Goal: Feedback & Contribution: Contribute content

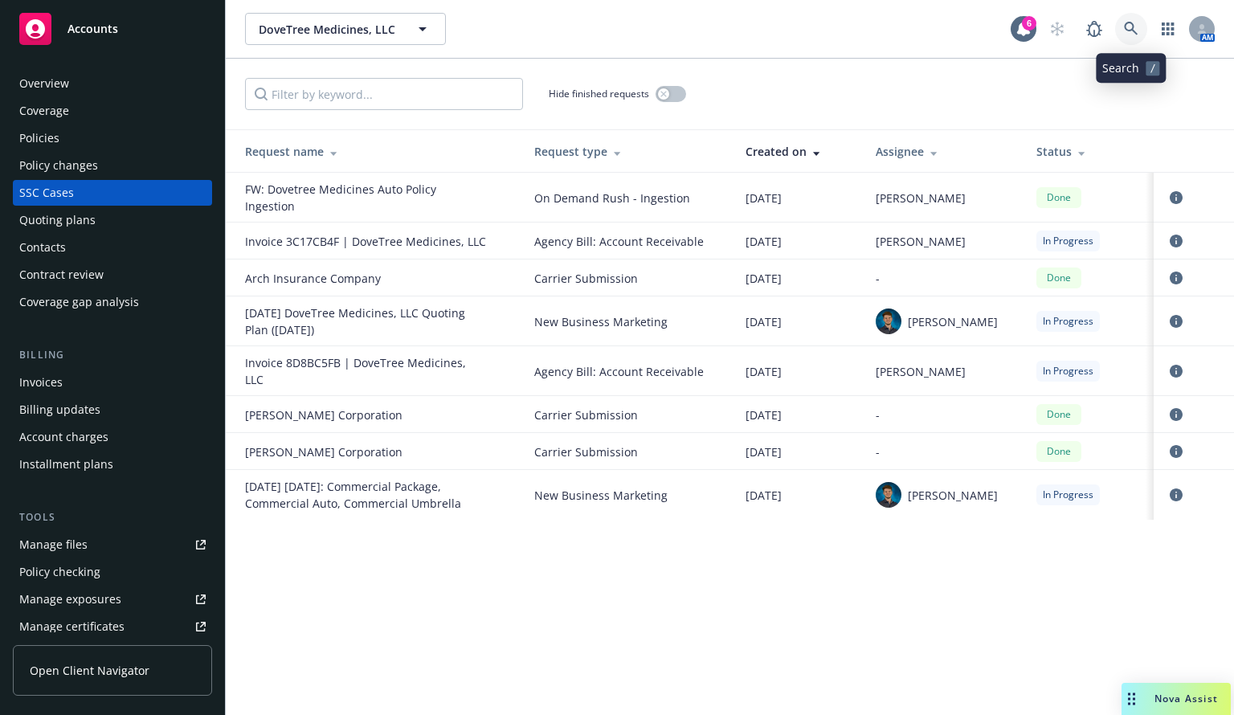
click at [1131, 32] on icon at bounding box center [1131, 29] width 14 height 14
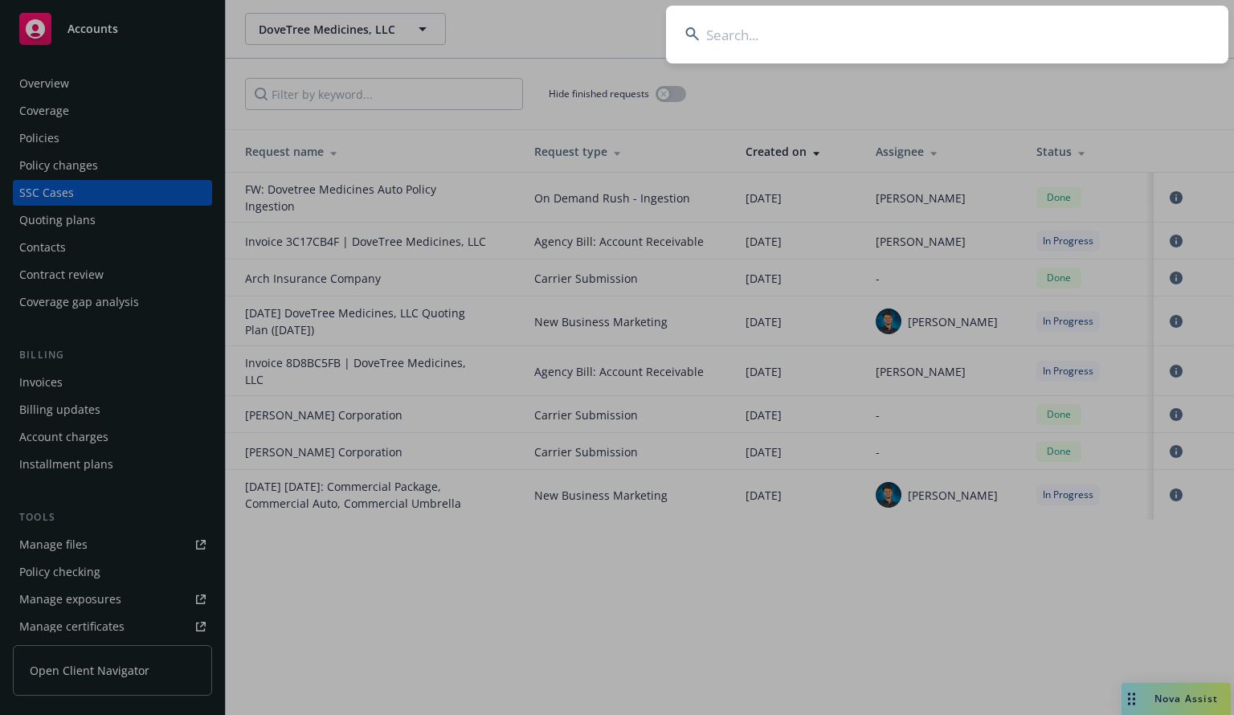
click at [744, 43] on input at bounding box center [947, 35] width 563 height 58
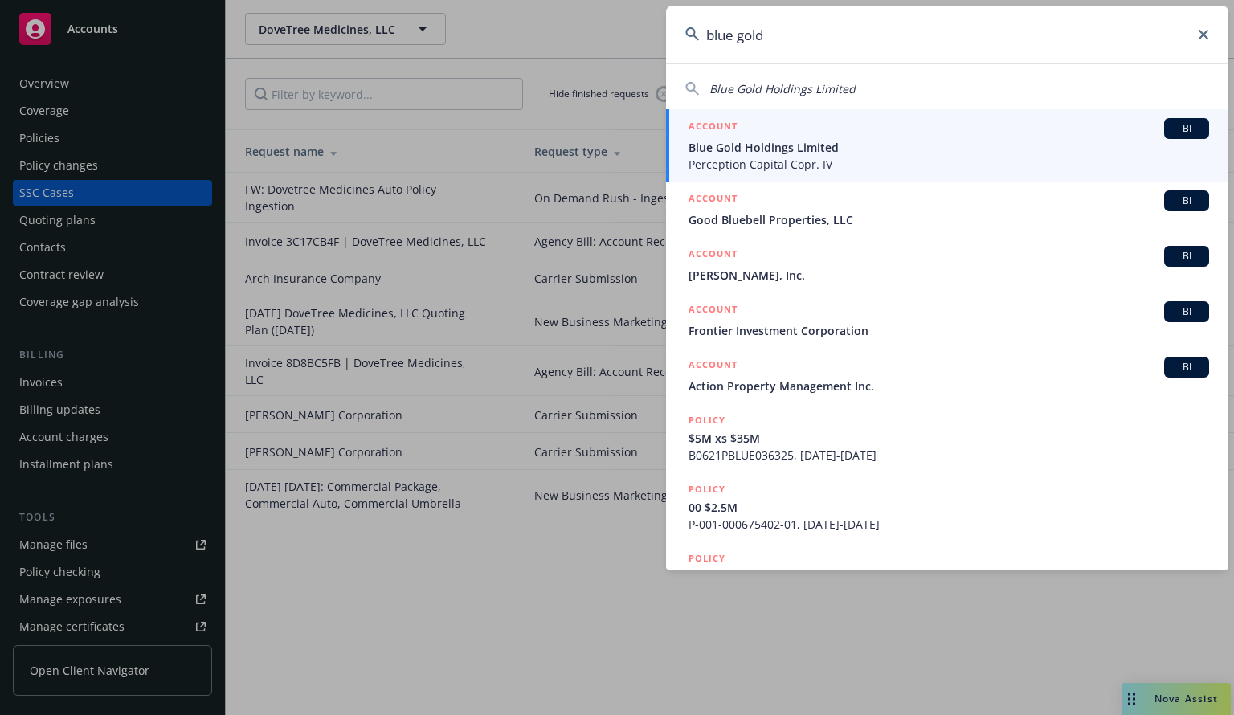
type input "blue gold"
click at [813, 154] on span "Blue Gold Holdings Limited" at bounding box center [949, 147] width 521 height 17
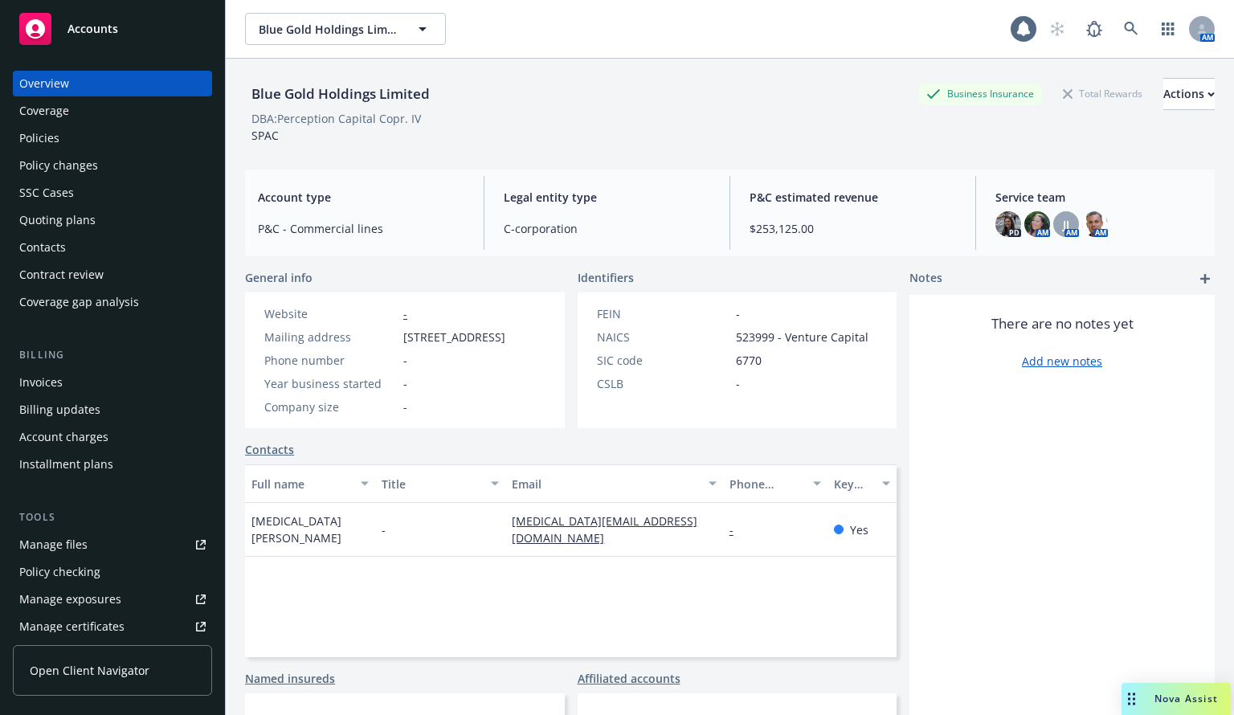
click at [60, 136] on div "Policies" at bounding box center [112, 138] width 186 height 26
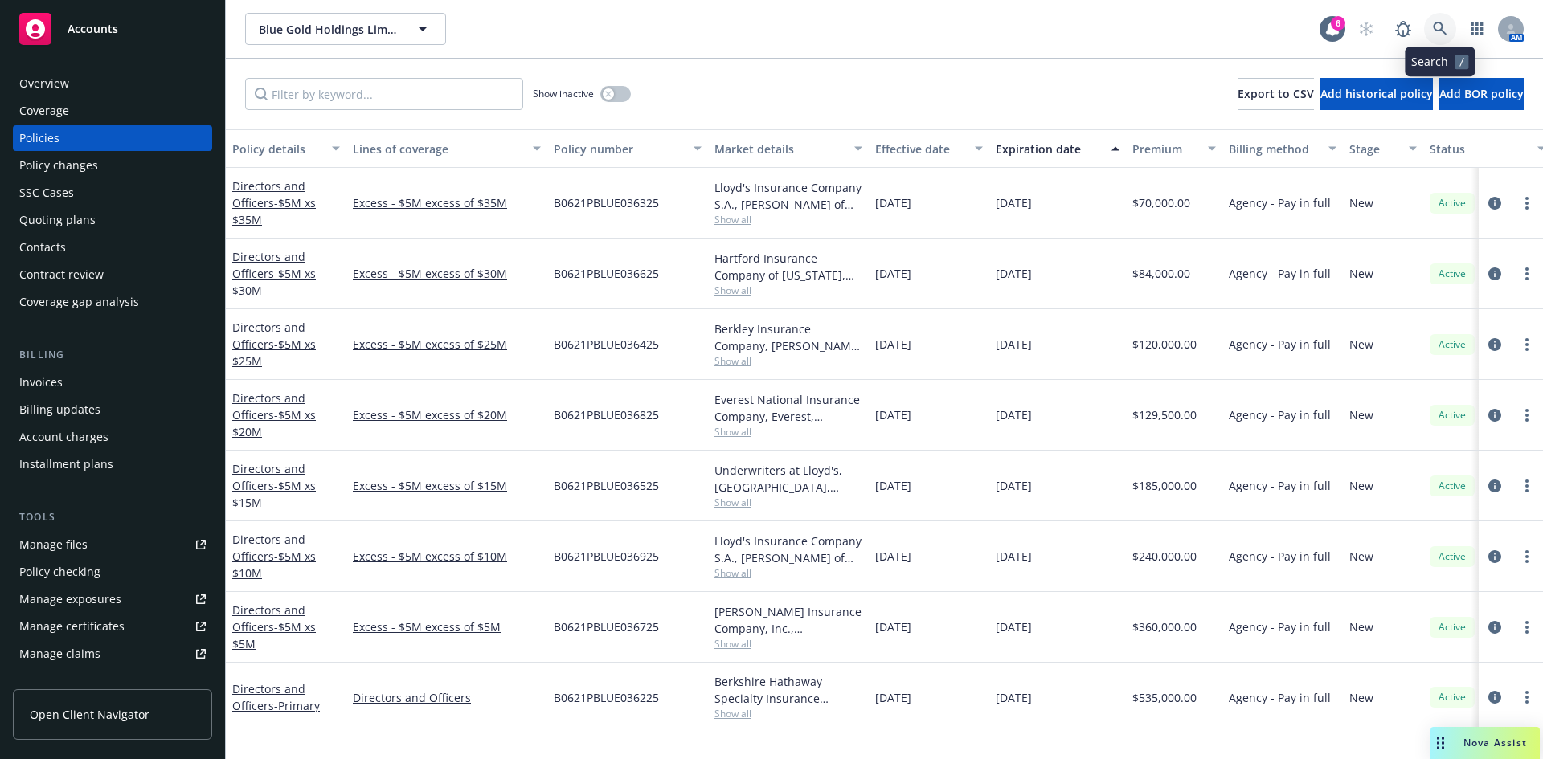
click at [1234, 23] on icon at bounding box center [1440, 29] width 14 height 14
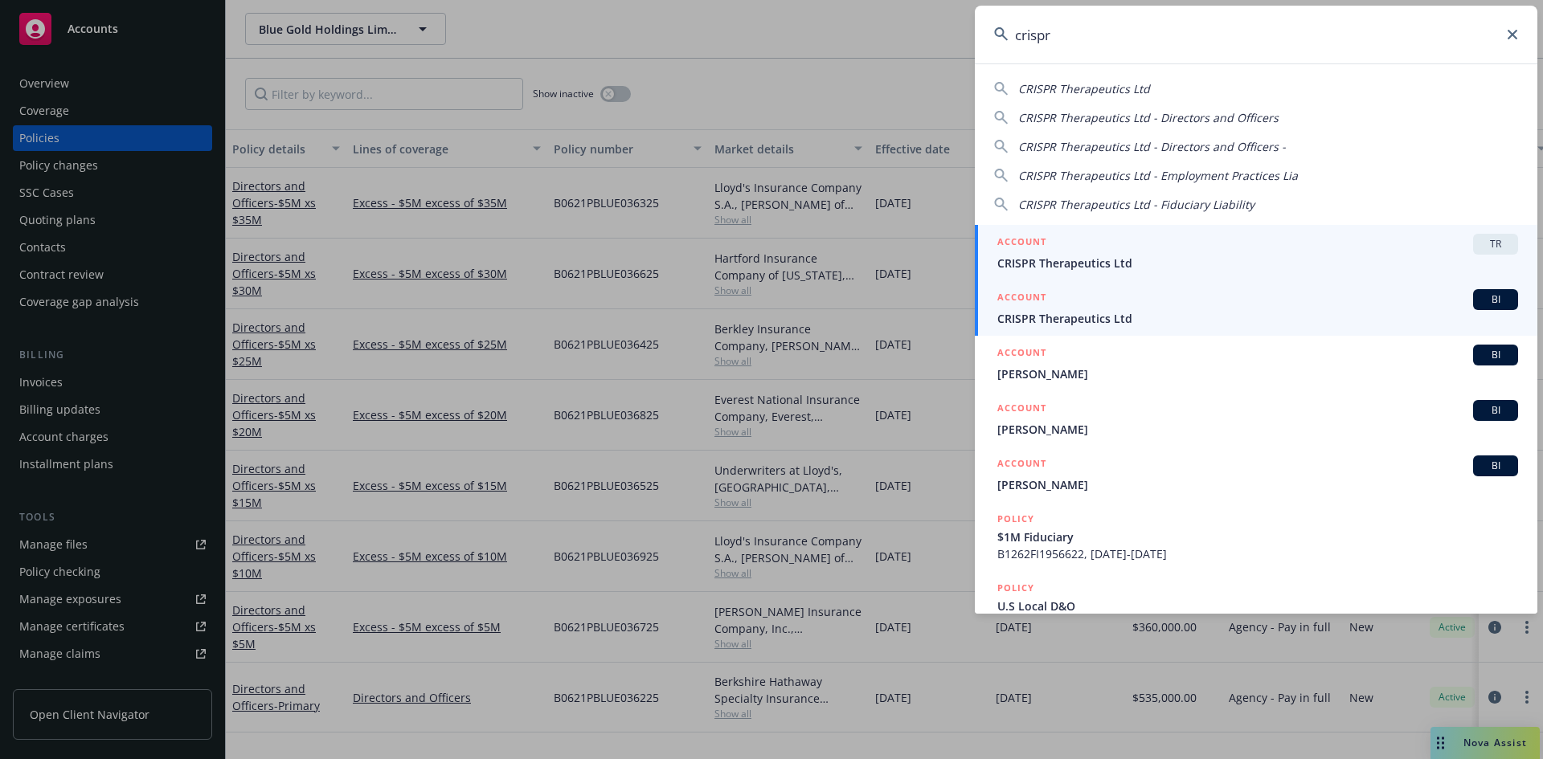
type input "crispr"
click at [1147, 318] on span "CRISPR Therapeutics Ltd" at bounding box center [1257, 318] width 521 height 17
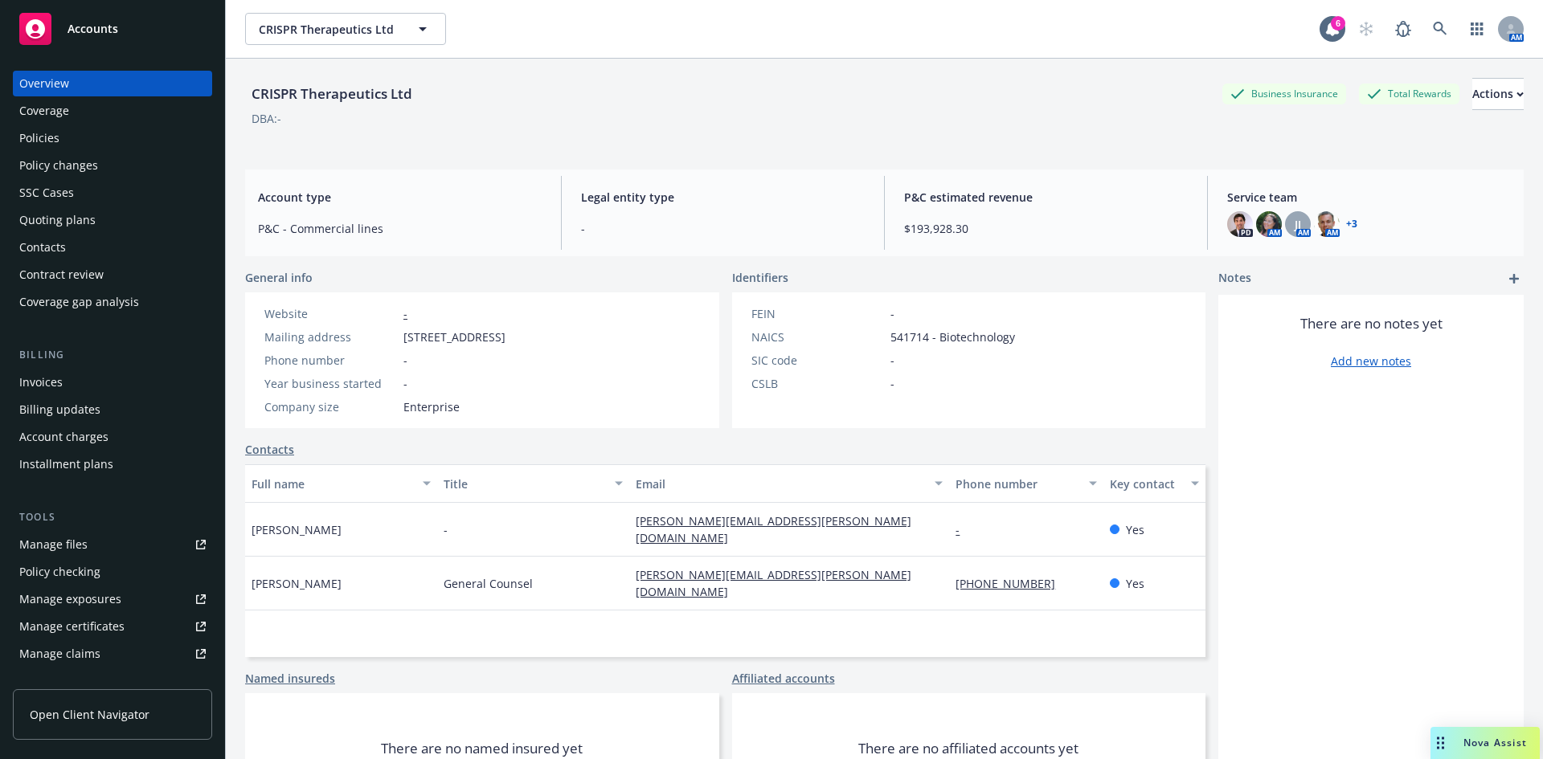
click at [41, 139] on div "Policies" at bounding box center [39, 138] width 40 height 26
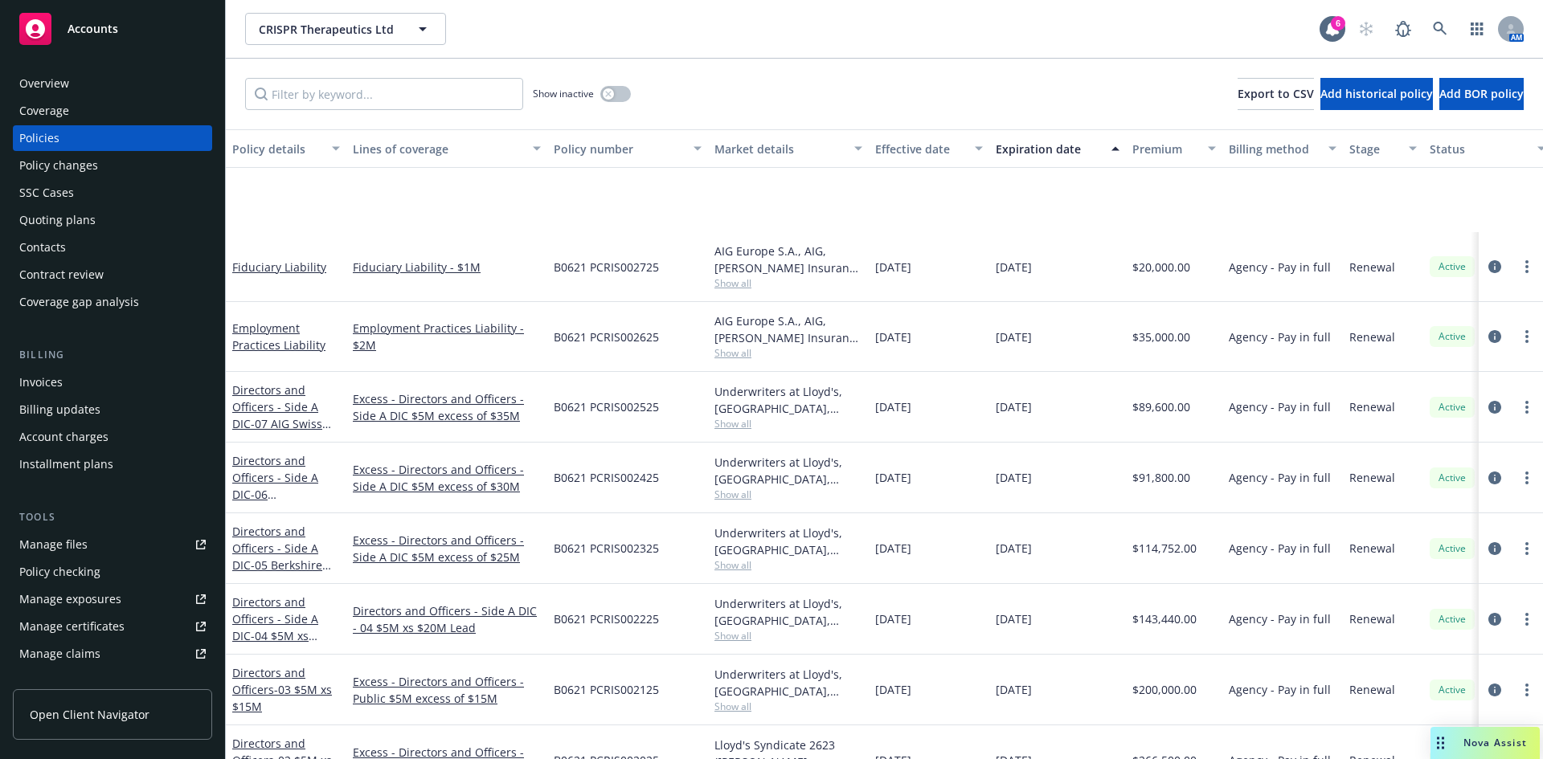
scroll to position [190, 0]
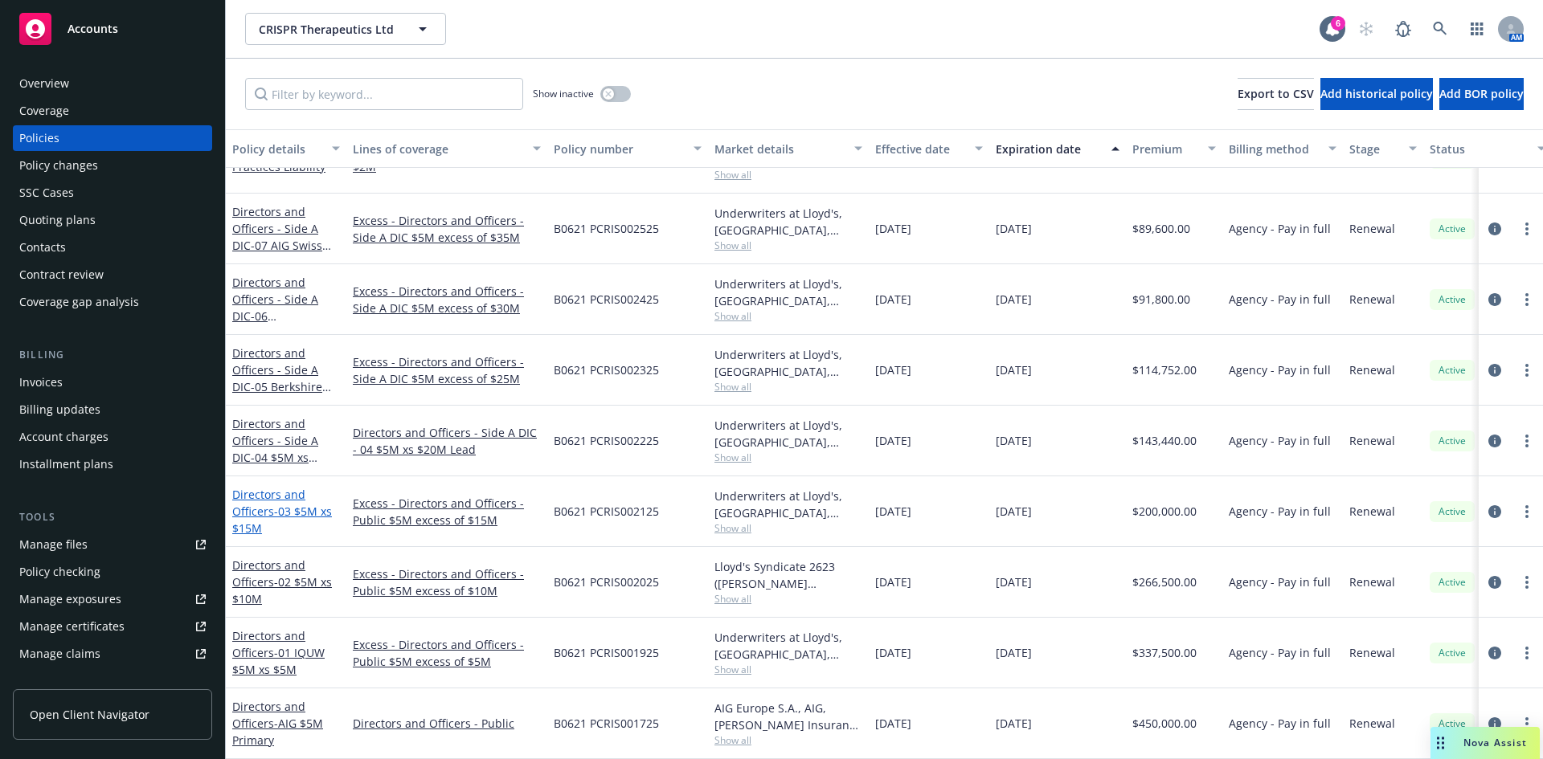
click at [273, 487] on link "Directors and Officers - 03 $5M xs $15M" at bounding box center [282, 511] width 100 height 49
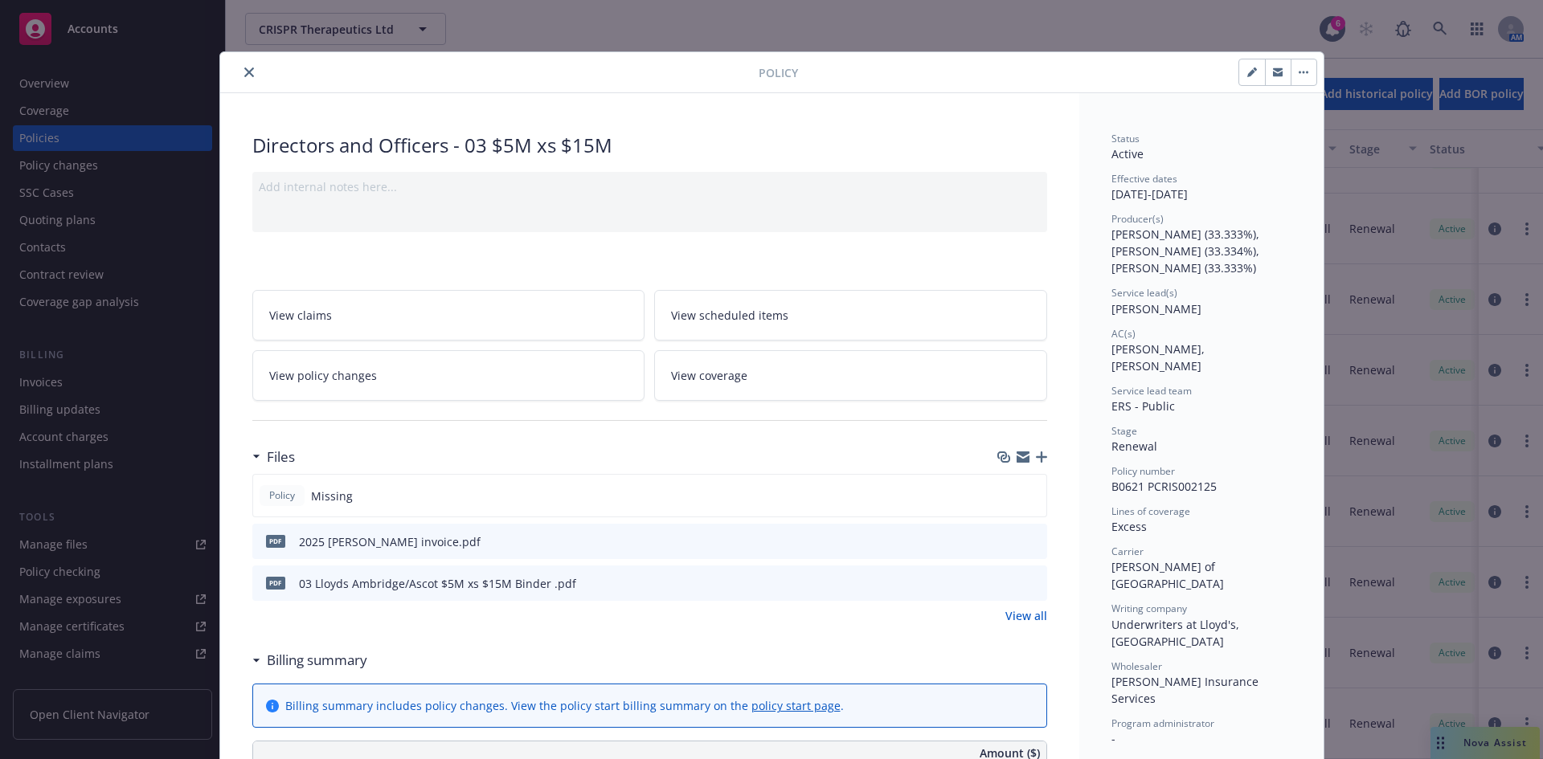
click at [1027, 585] on icon "preview file" at bounding box center [1032, 582] width 14 height 11
click at [244, 69] on icon "close" at bounding box center [249, 73] width 10 height 10
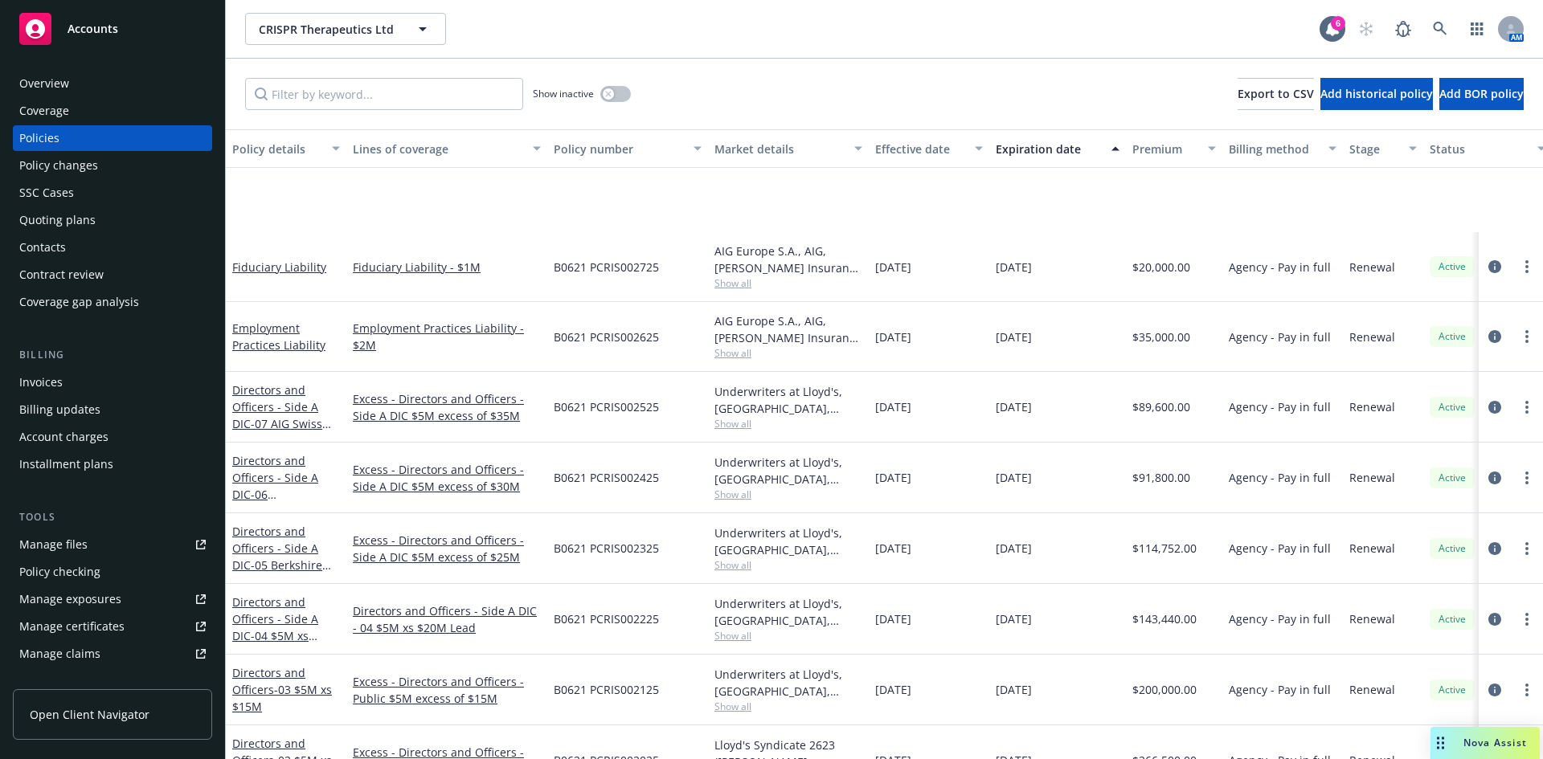
scroll to position [190, 0]
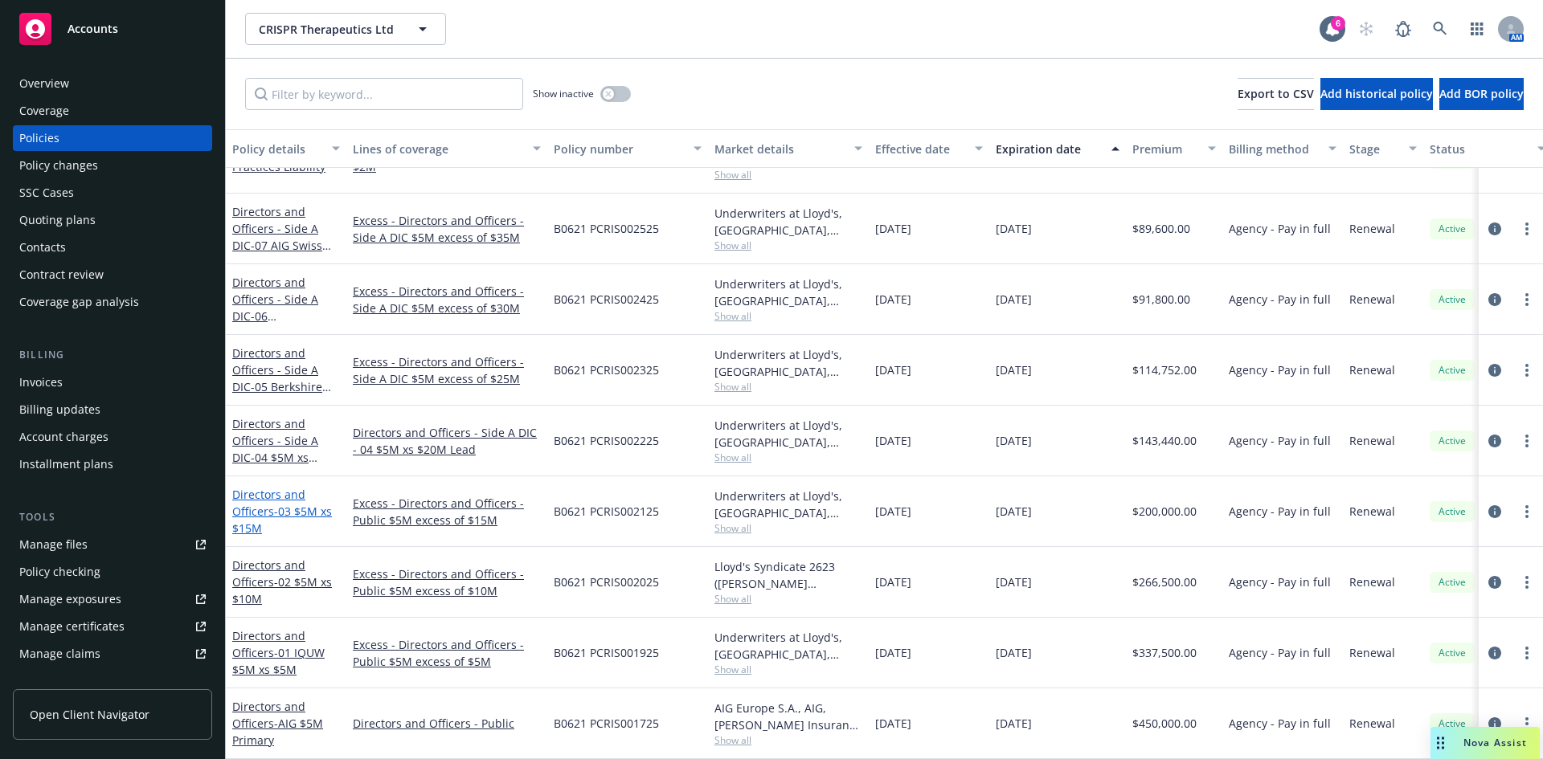
click at [271, 496] on link "Directors and Officers - 03 $5M xs $15M" at bounding box center [282, 511] width 100 height 49
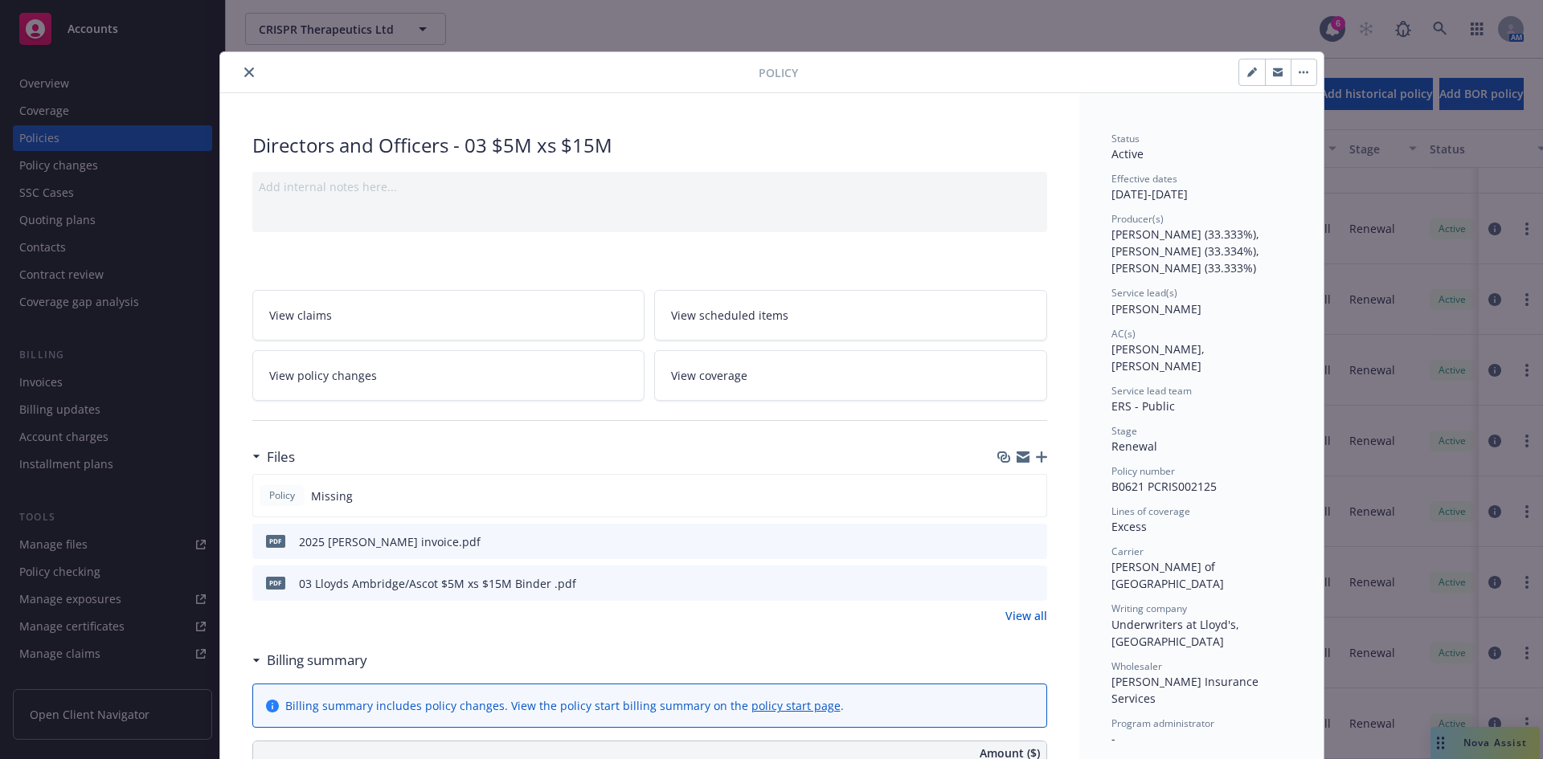
scroll to position [48, 0]
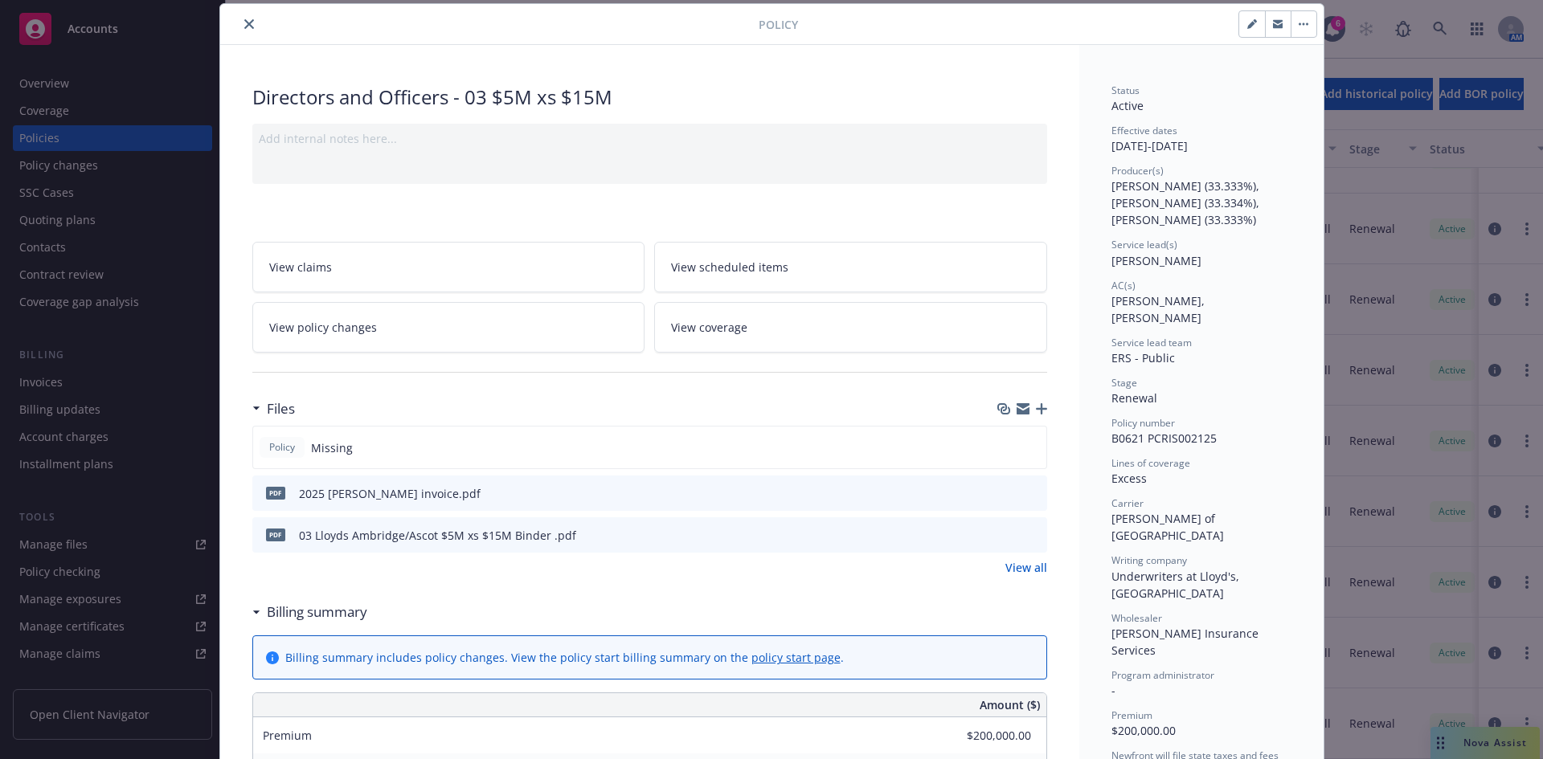
click at [244, 23] on icon "close" at bounding box center [249, 24] width 10 height 10
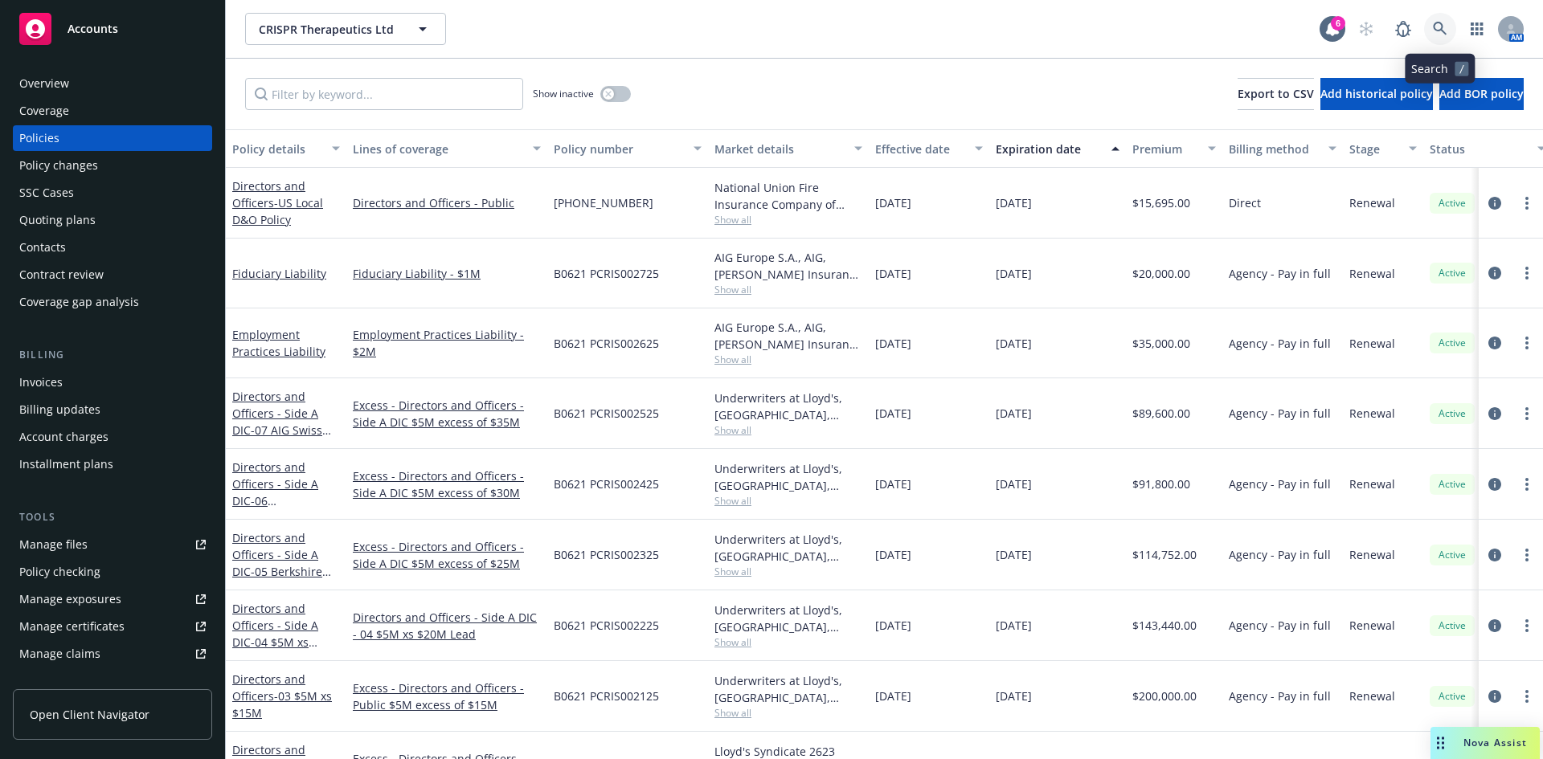
click at [1234, 19] on link at bounding box center [1440, 29] width 32 height 32
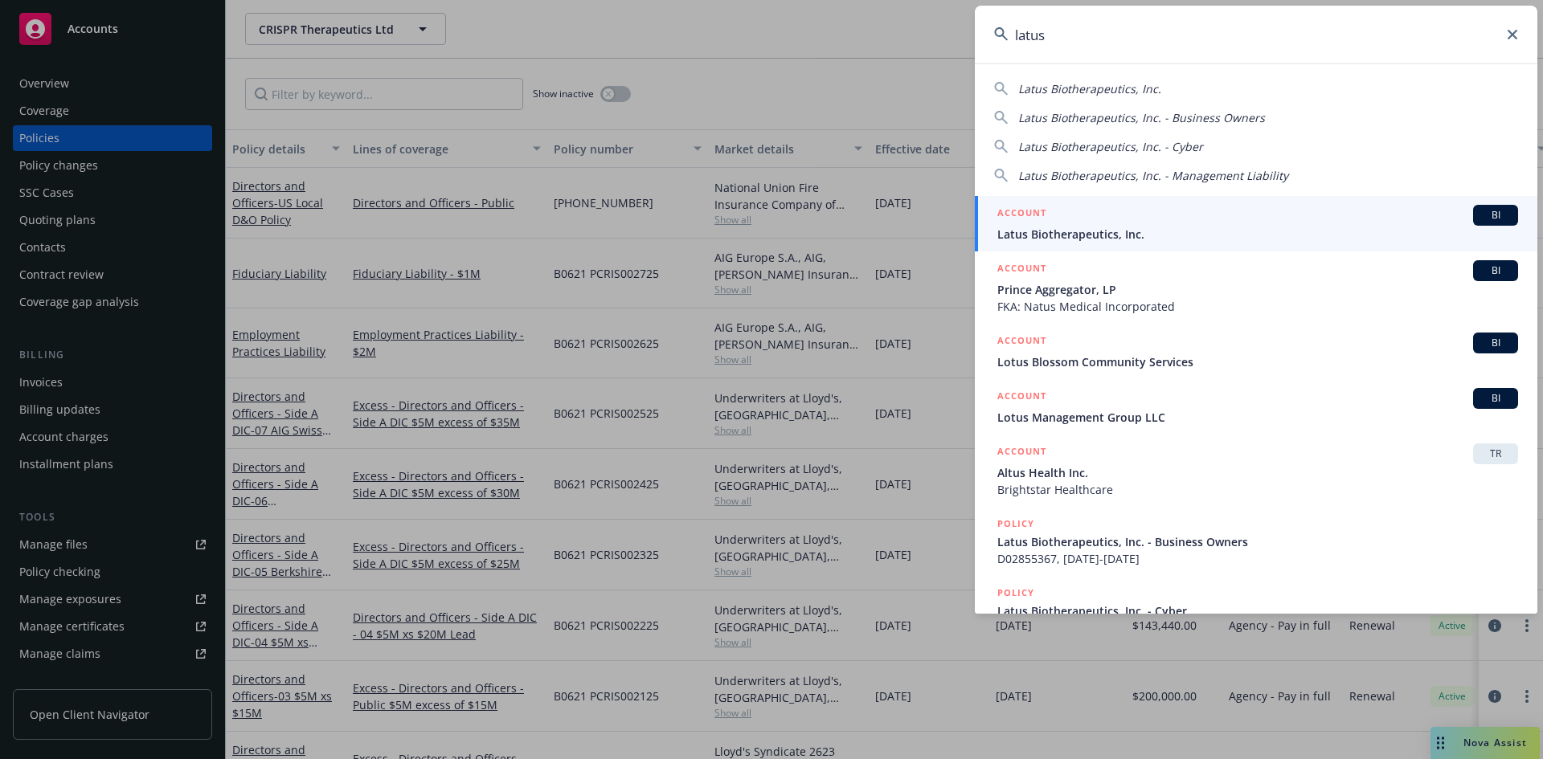
type input "latus"
click at [1066, 226] on span "Latus Biotherapeutics, Inc." at bounding box center [1257, 234] width 521 height 17
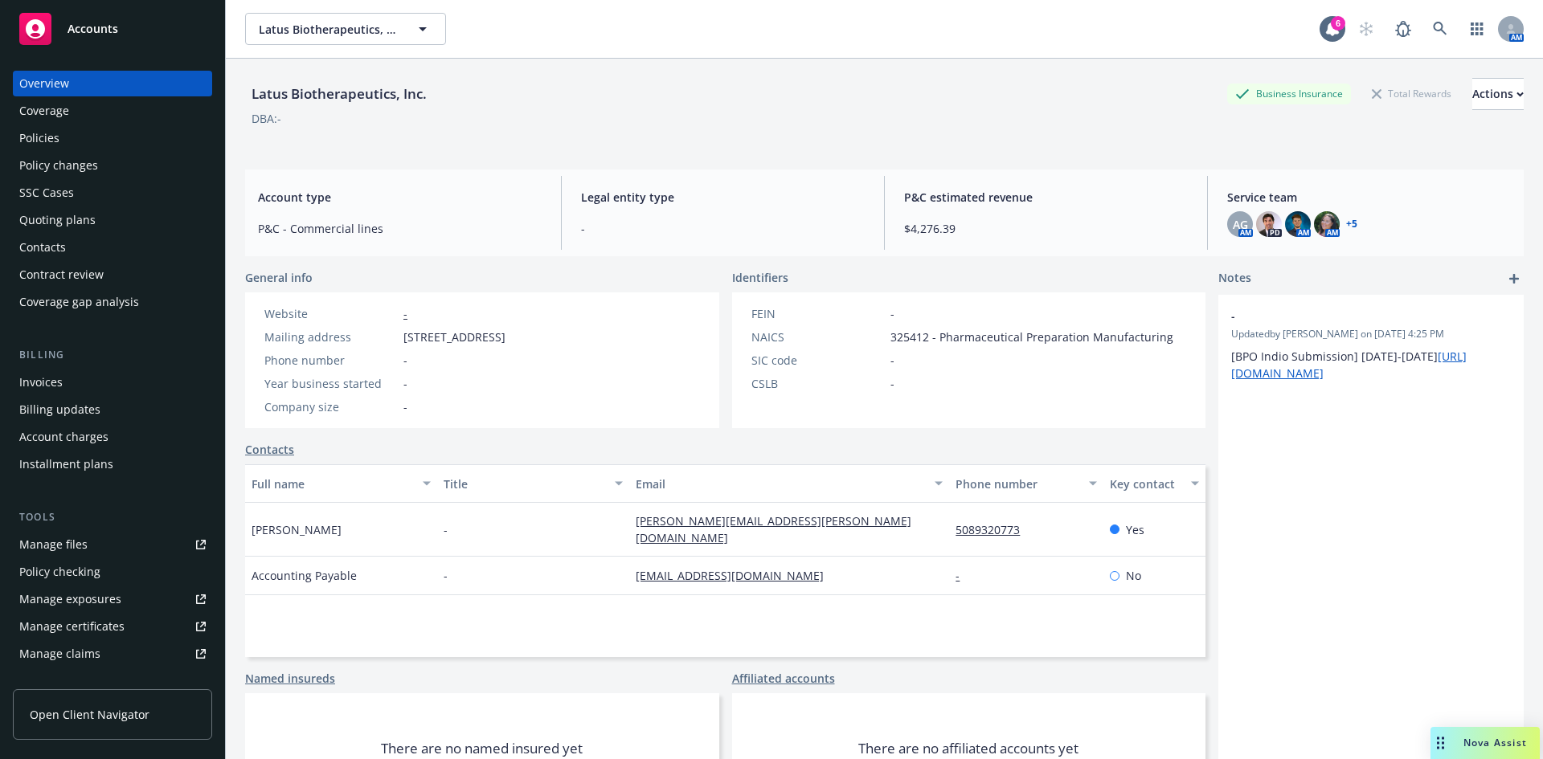
click at [48, 136] on div "Policies" at bounding box center [39, 138] width 40 height 26
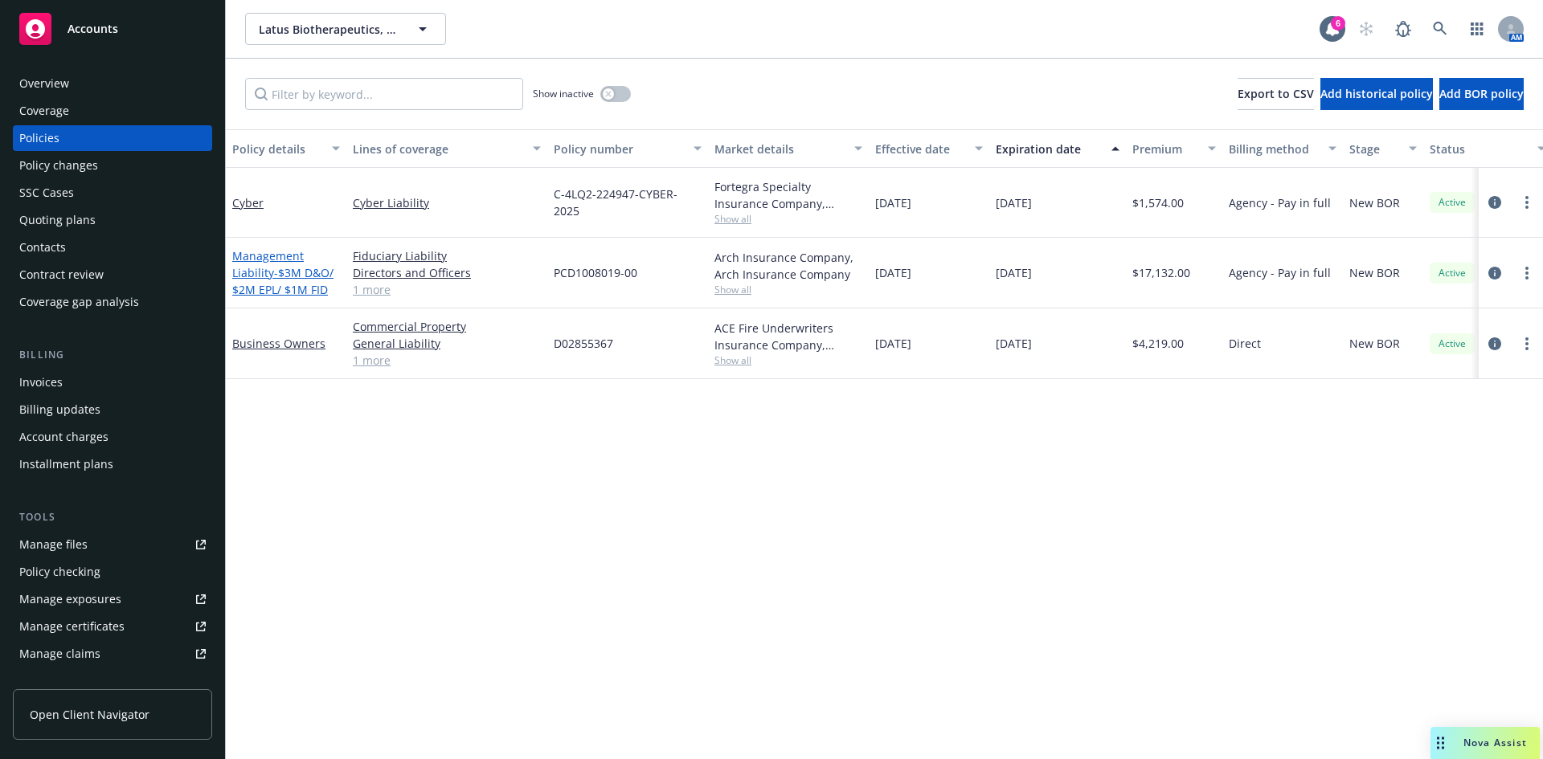
click at [281, 278] on span "- $3M D&O/ $2M EPL/ $1M FID" at bounding box center [282, 281] width 101 height 32
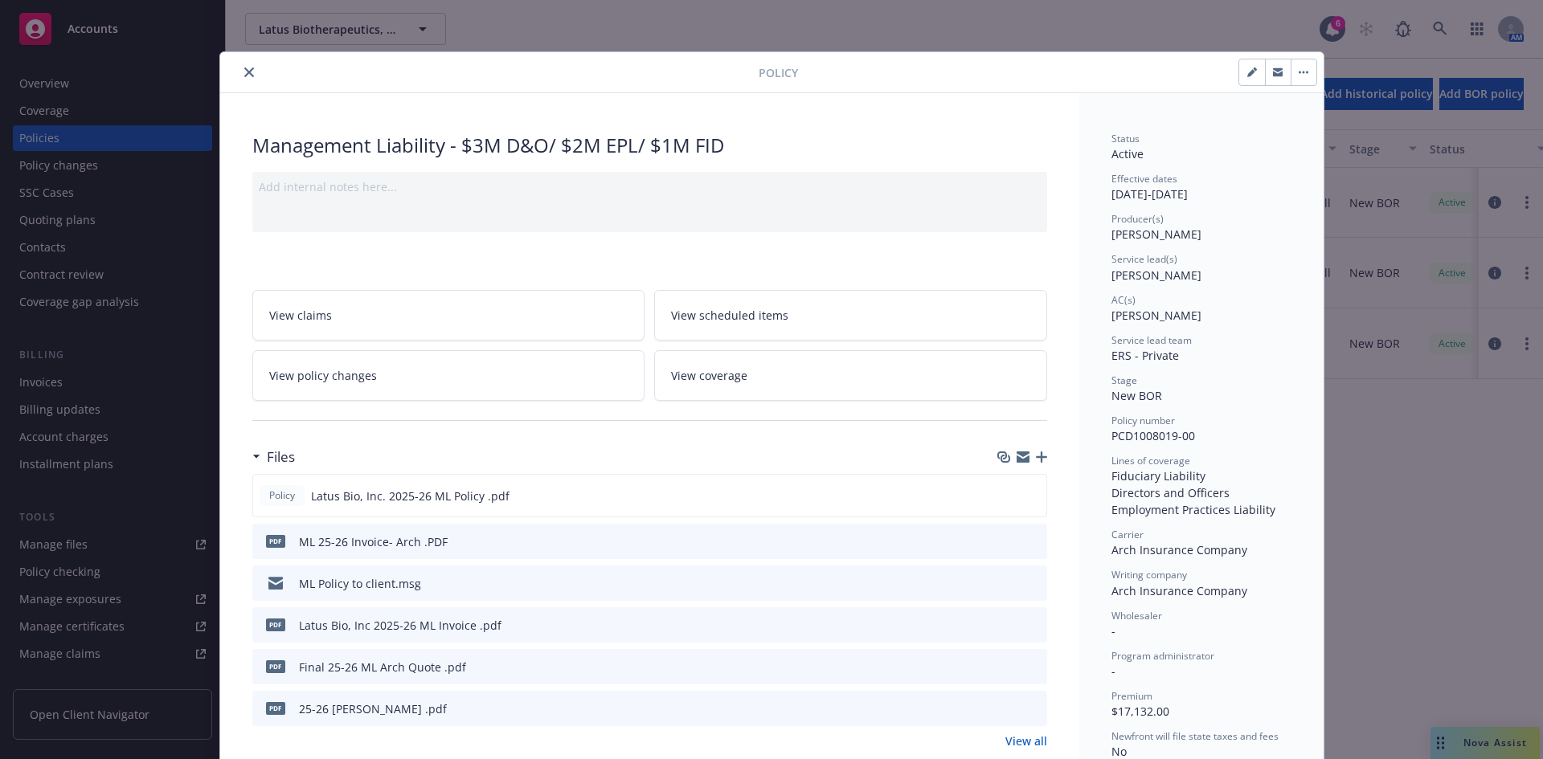
click at [1038, 455] on icon "button" at bounding box center [1041, 457] width 11 height 11
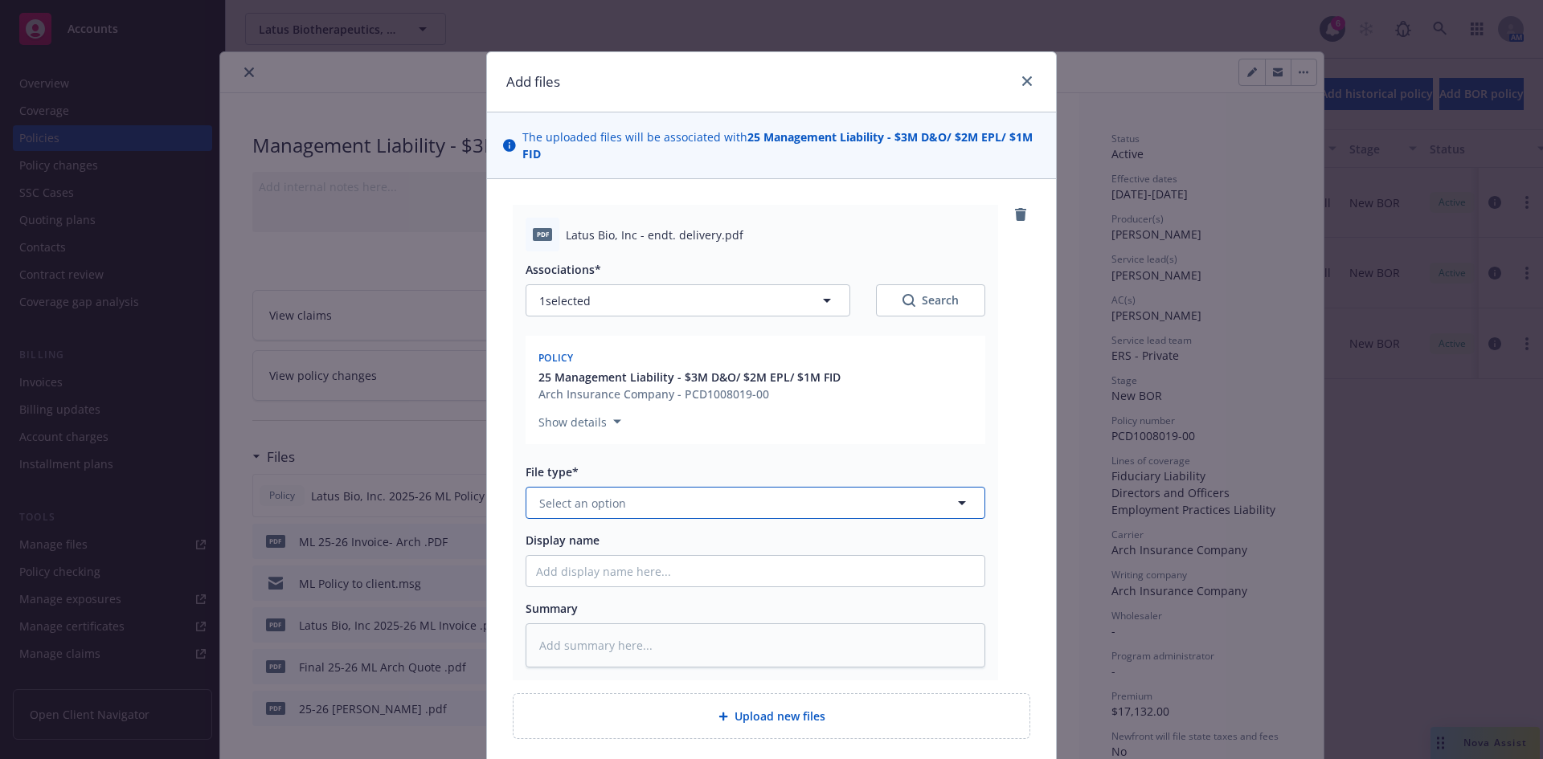
click at [559, 500] on span "Select an option" at bounding box center [582, 503] width 87 height 17
type input "endor"
click at [592, 555] on span "Endorsement" at bounding box center [579, 547] width 74 height 17
click at [565, 562] on input "Display name" at bounding box center [755, 571] width 458 height 31
type textarea "x"
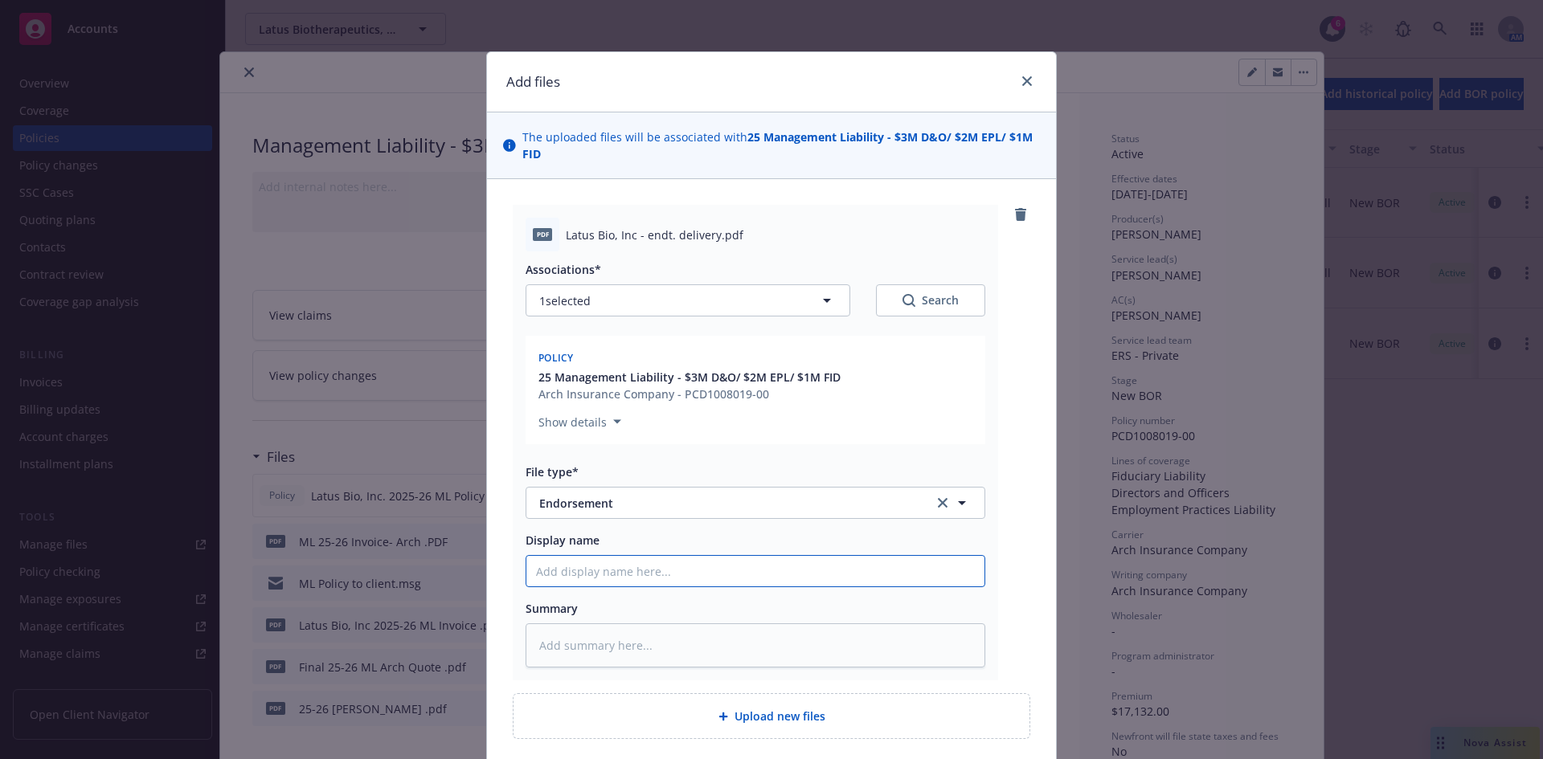
type input "N"
type textarea "x"
type input "Na"
type textarea "x"
type input "Nam"
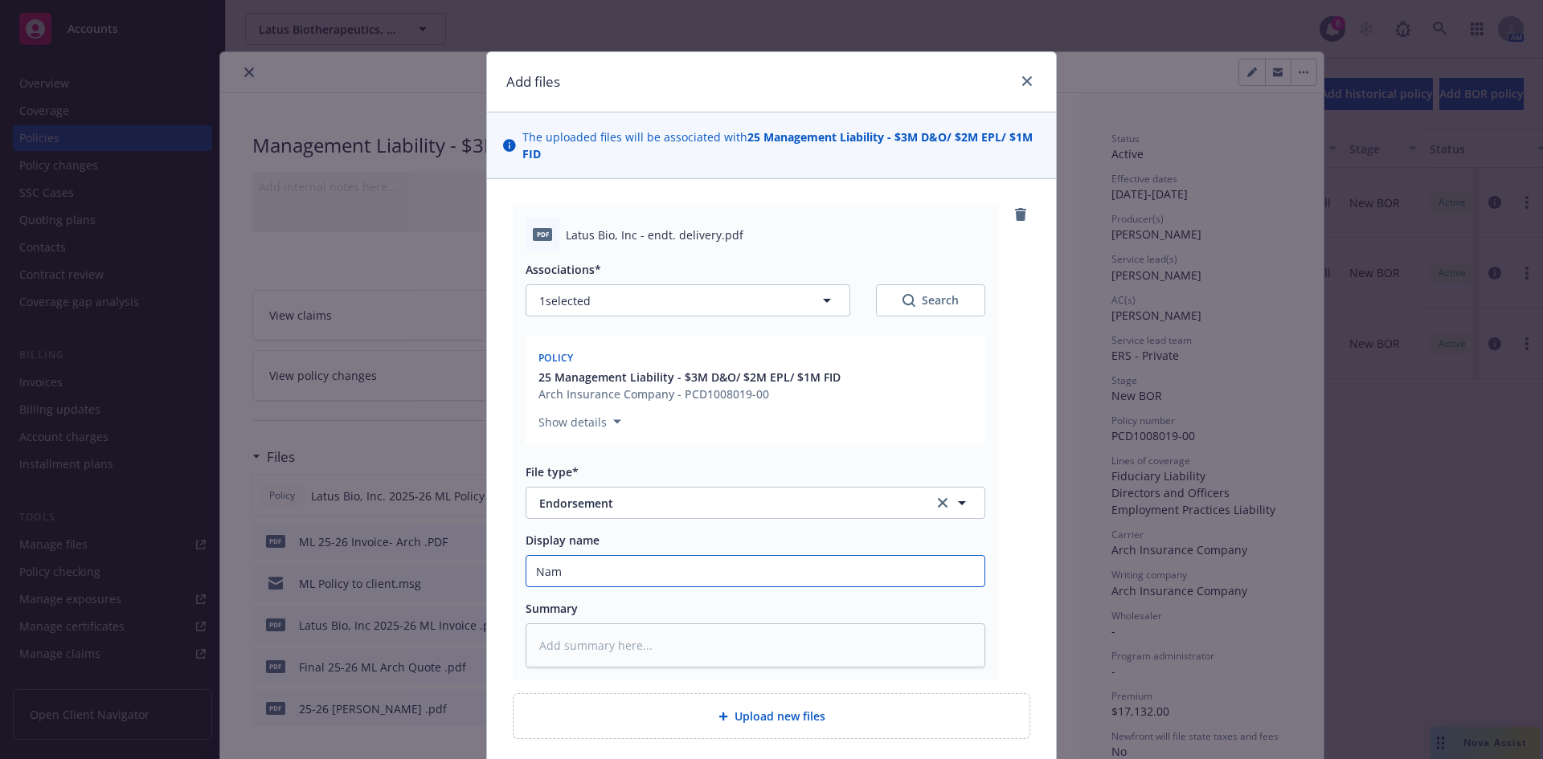
type textarea "x"
type input "Name"
type textarea "x"
type input "Name/"
type textarea "x"
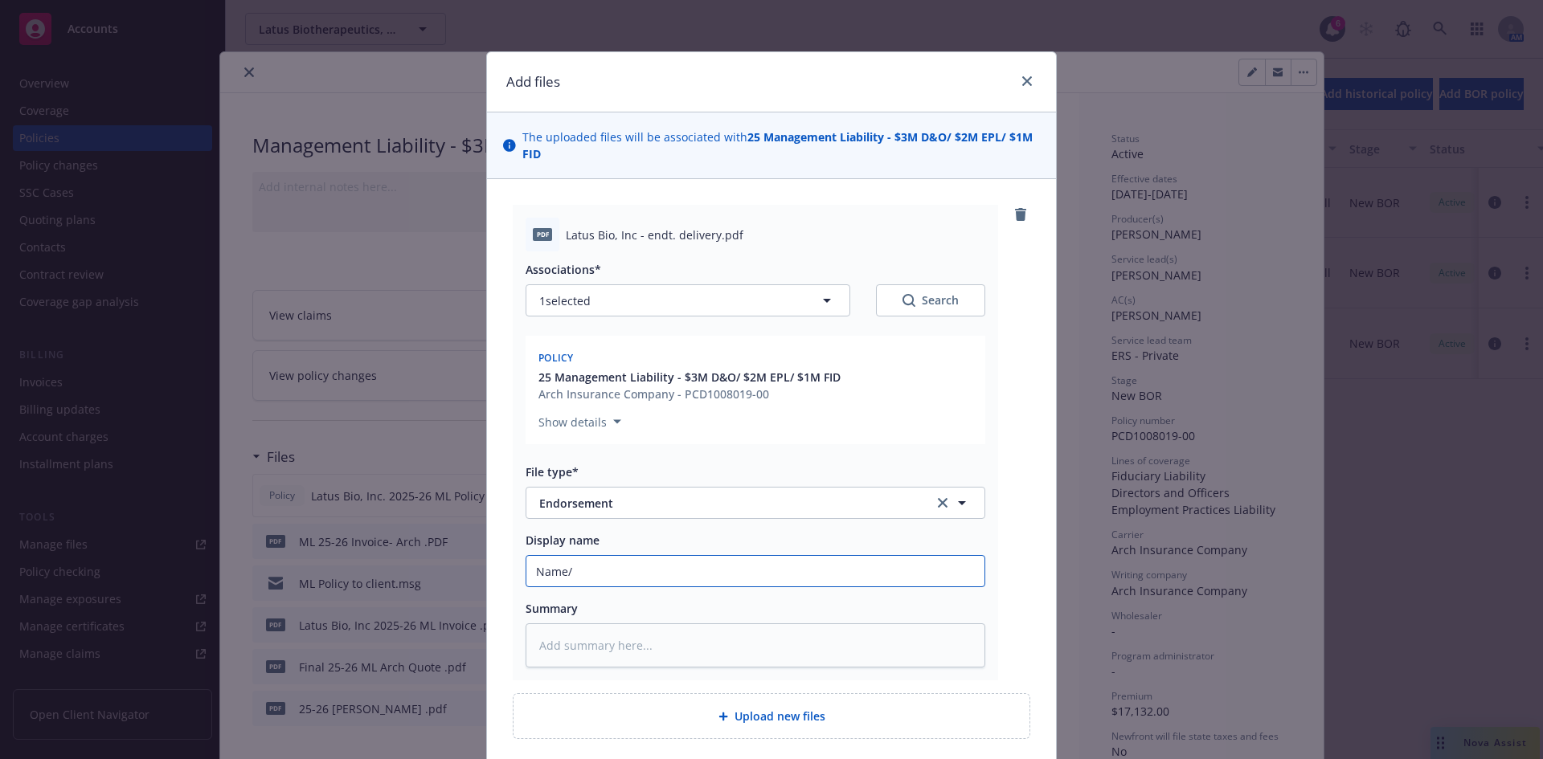
type input "Name/A"
type textarea "x"
type input "Name/Ad"
type textarea "x"
type input "Name/Add"
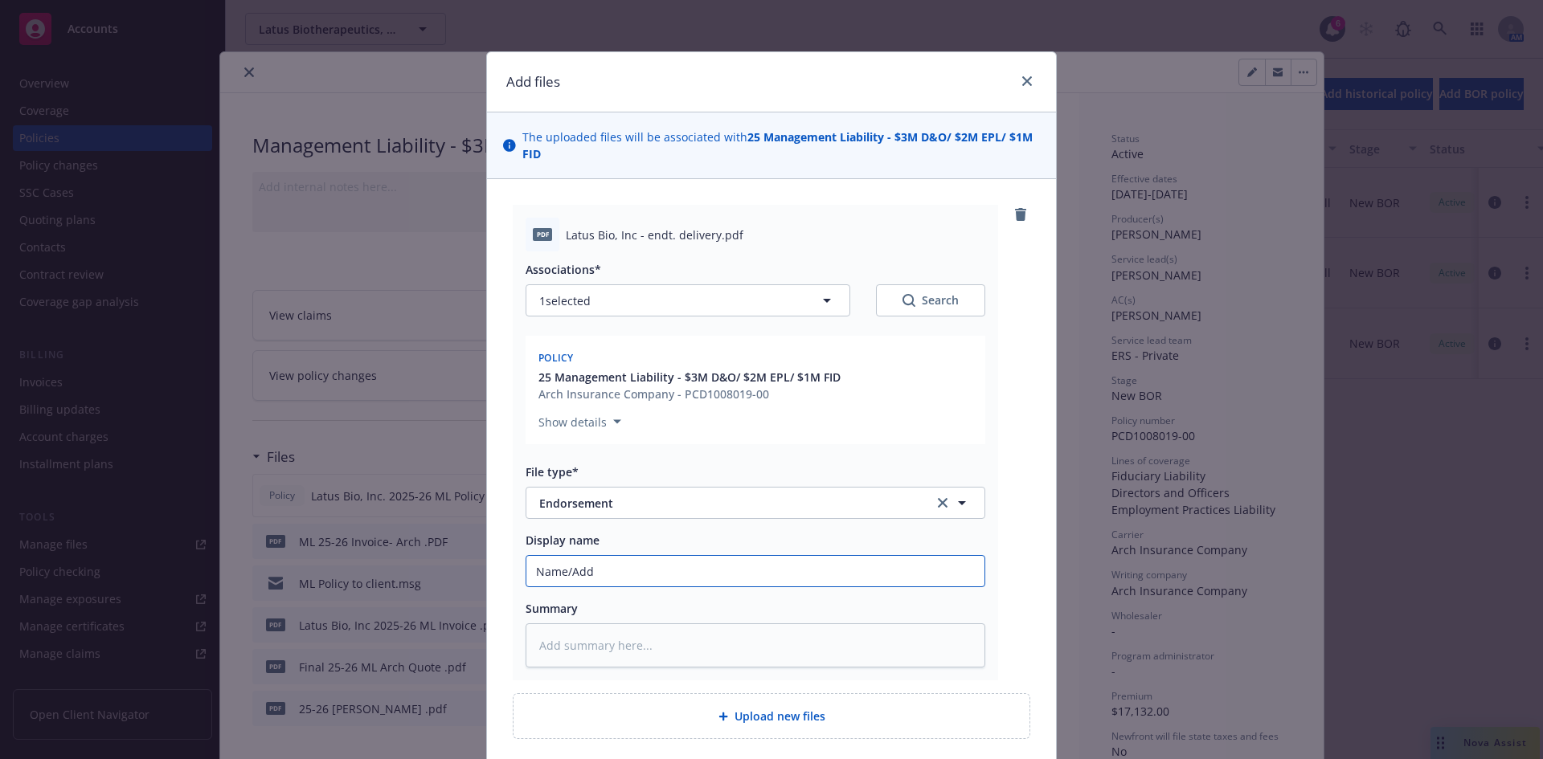
type textarea "x"
type input "Name/Addr"
type textarea "x"
type input "Name/Addre"
type textarea "x"
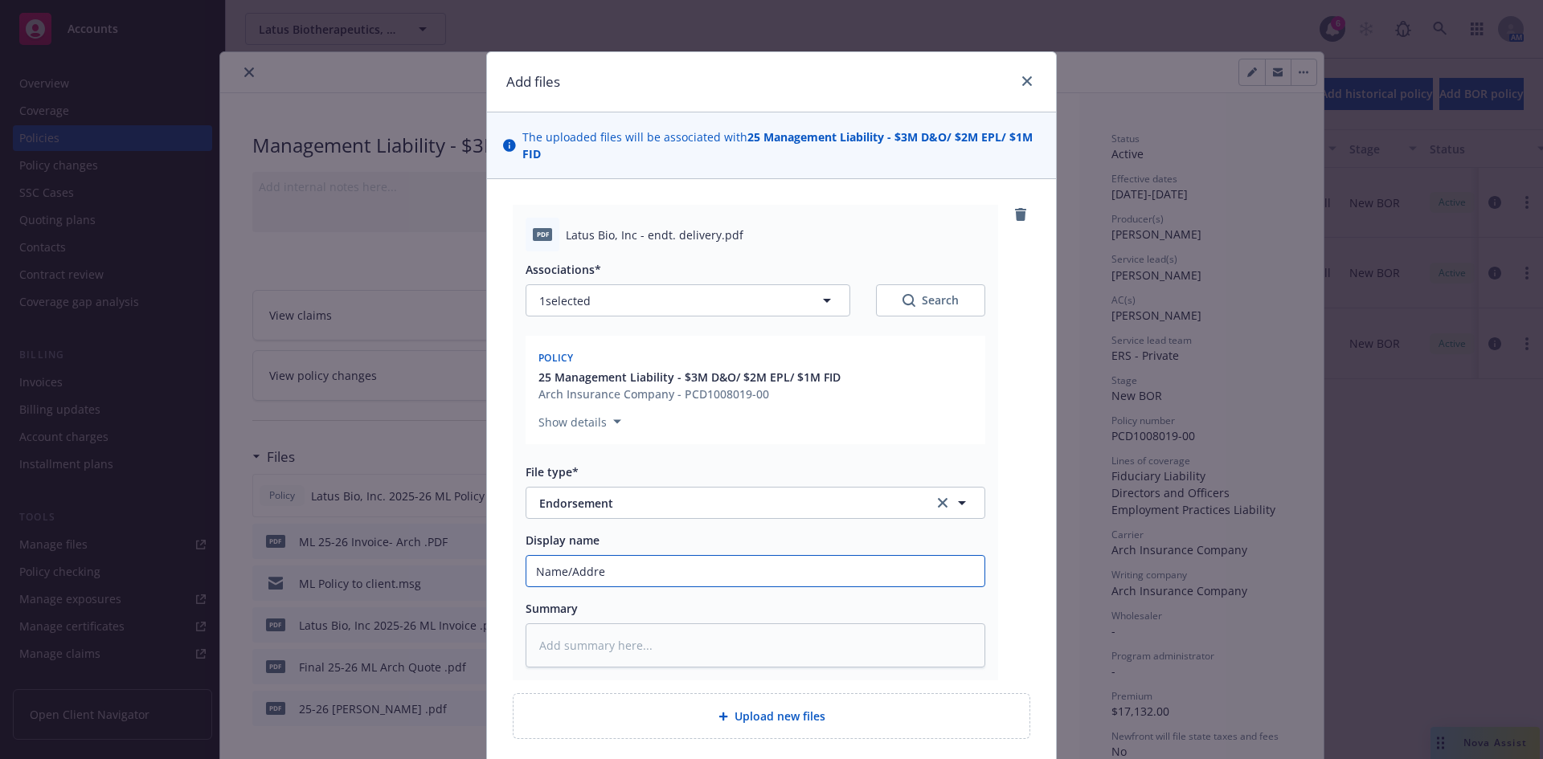
type input "Name/Addres"
type textarea "x"
type input "Name/Address"
type textarea "x"
type input "Name/Address"
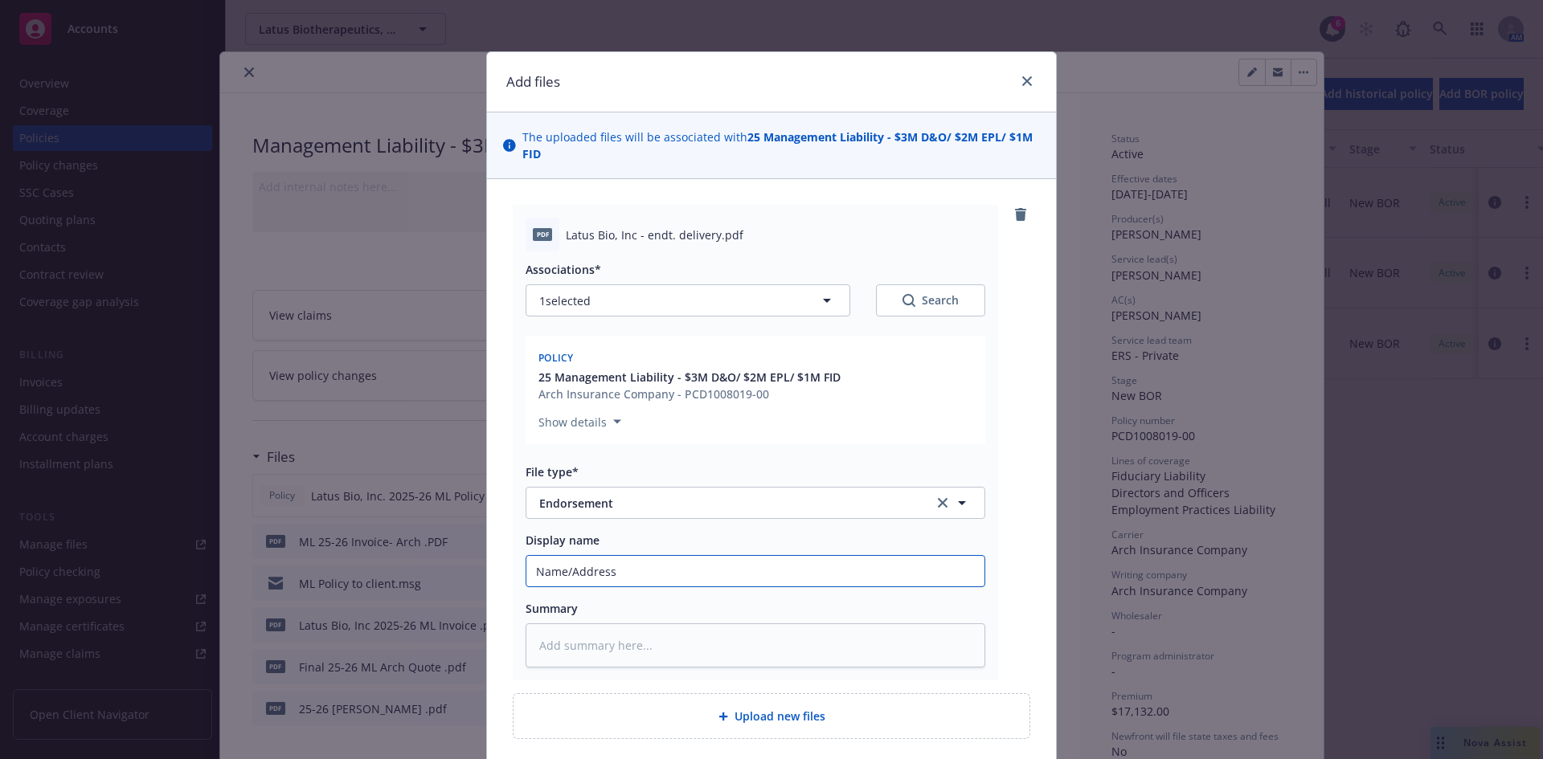
type textarea "x"
type input "Name/Address C"
type textarea "x"
type input "Name/Address Ch"
type textarea "x"
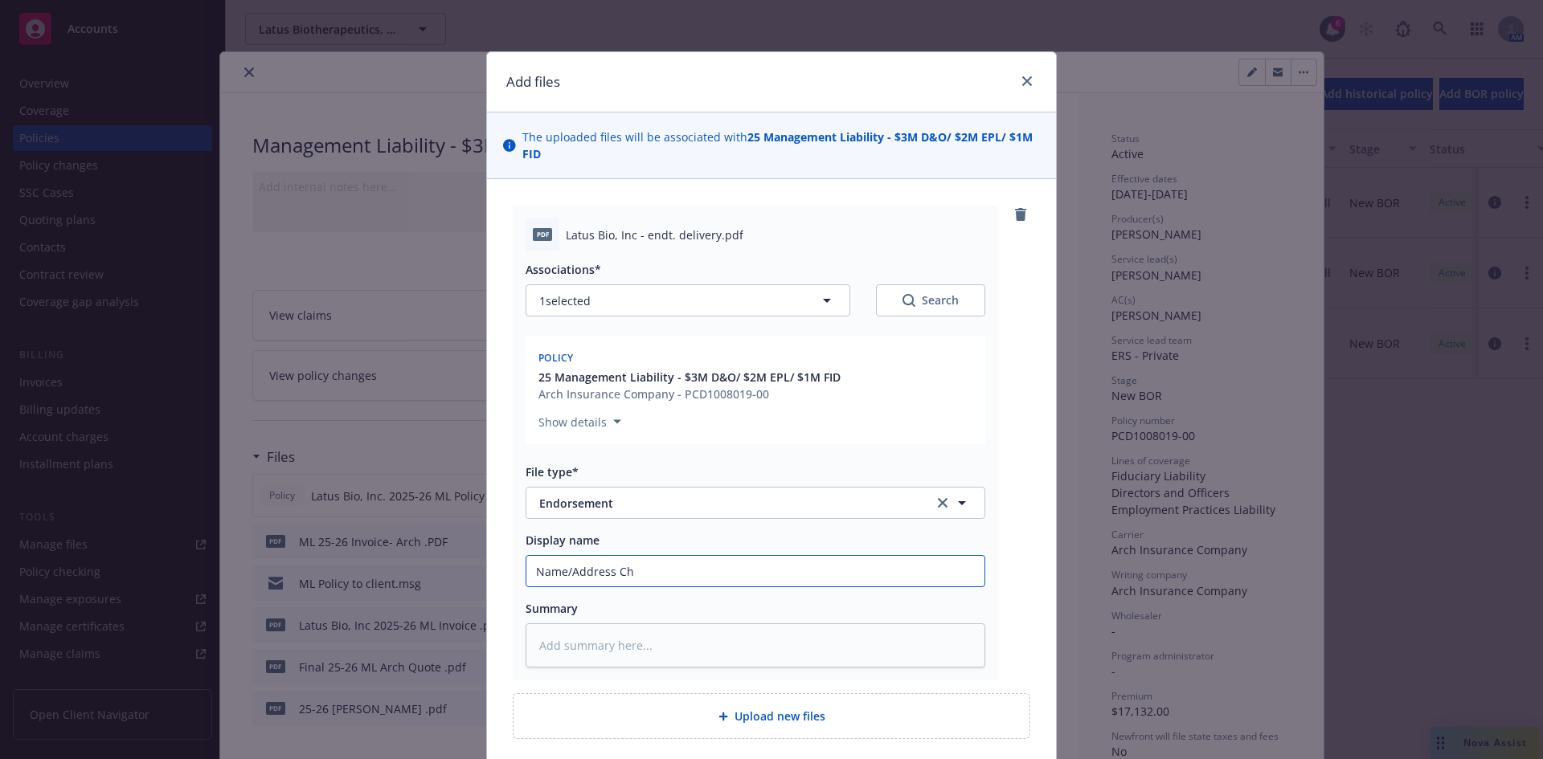
type input "Name/Address Che"
type textarea "x"
type input "Name/Address [PERSON_NAME]"
type textarea "x"
type input "Name/Address Che"
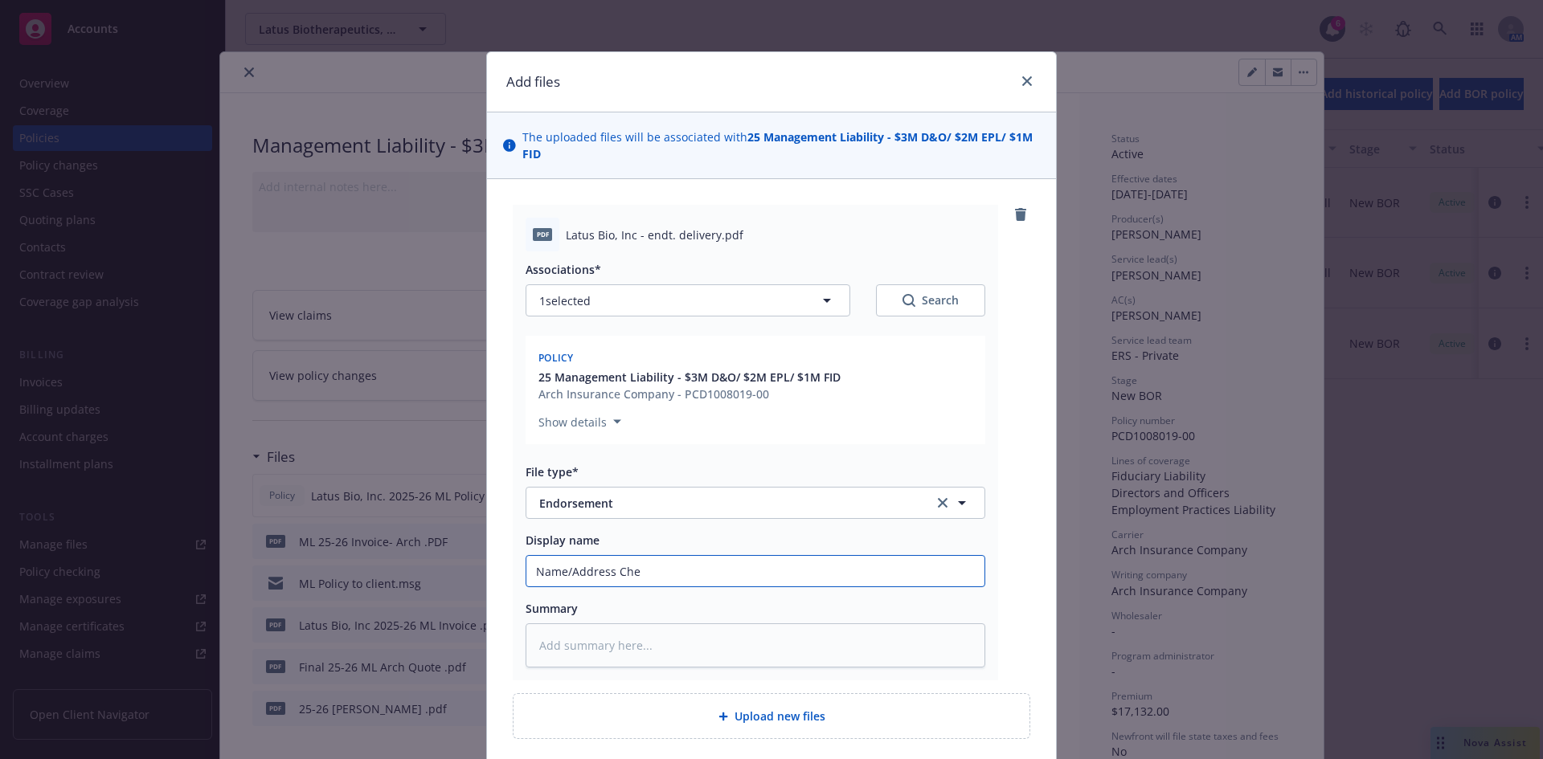
type textarea "x"
type input "Name/Address Ch"
type textarea "x"
type input "Name/Address Chan"
type textarea "x"
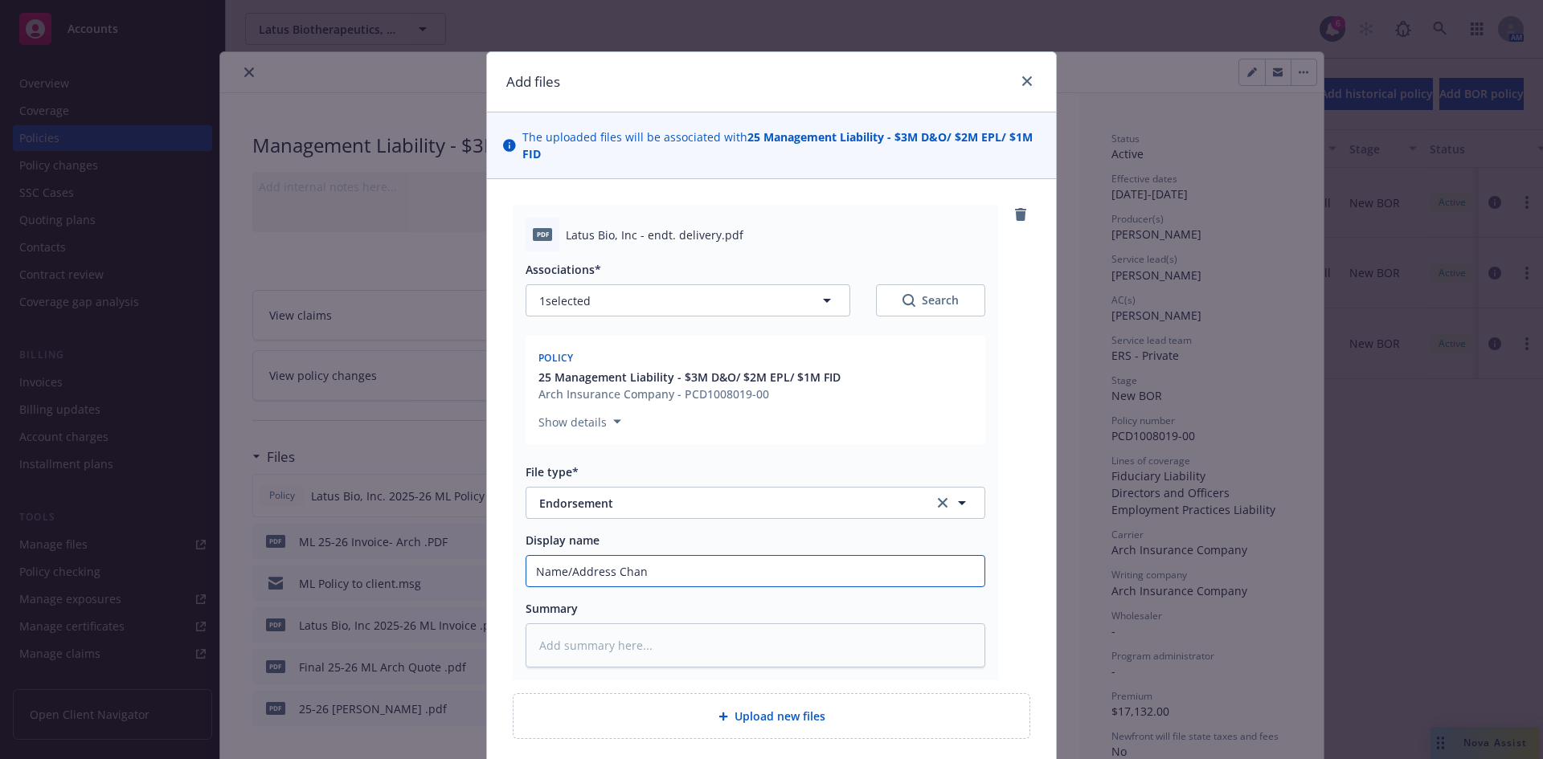
type input "Name/Address [PERSON_NAME]"
type textarea "x"
type input "Name/Address Change"
type textarea "x"
type input "Name/Address Change"
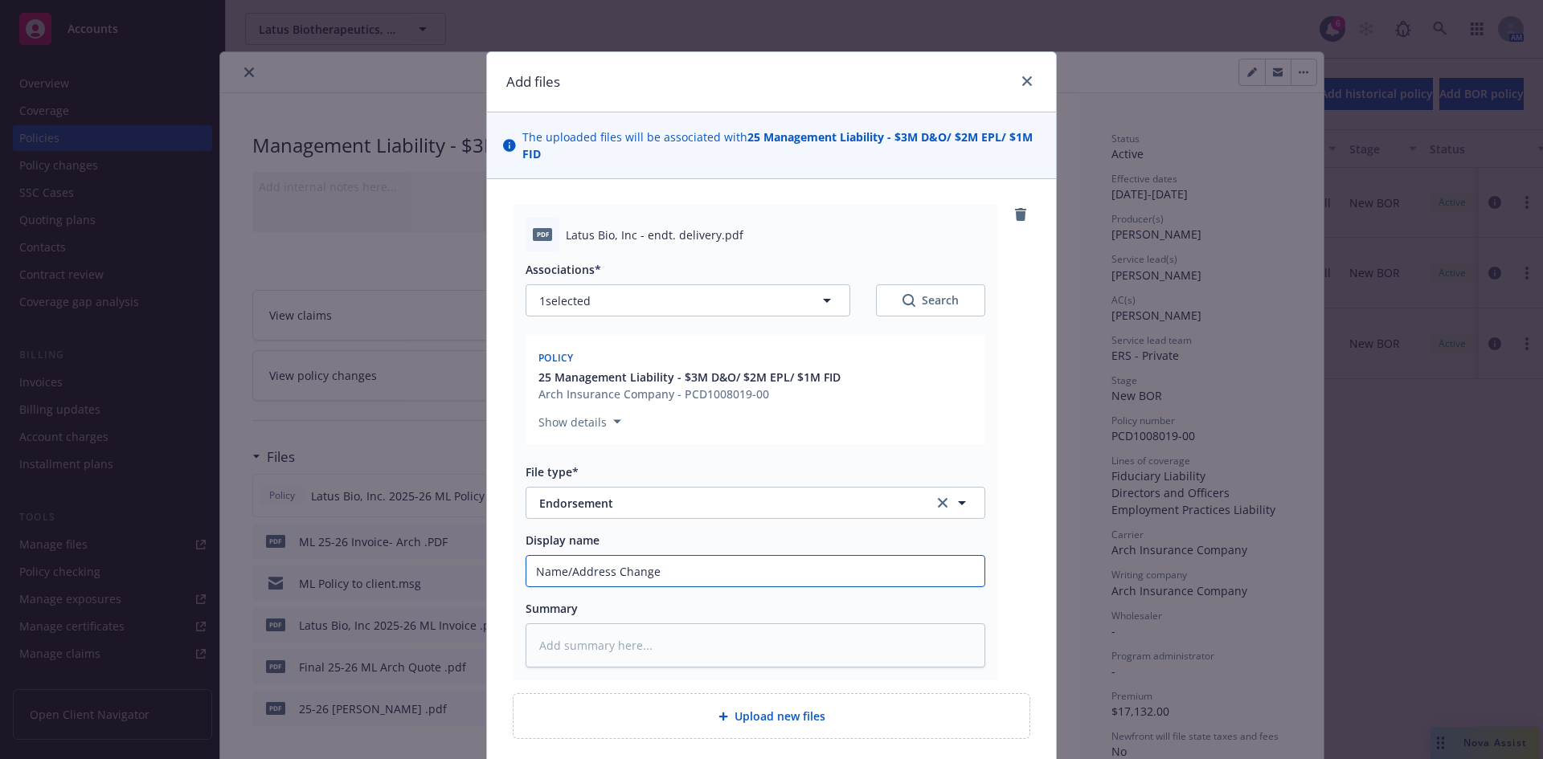
type textarea "x"
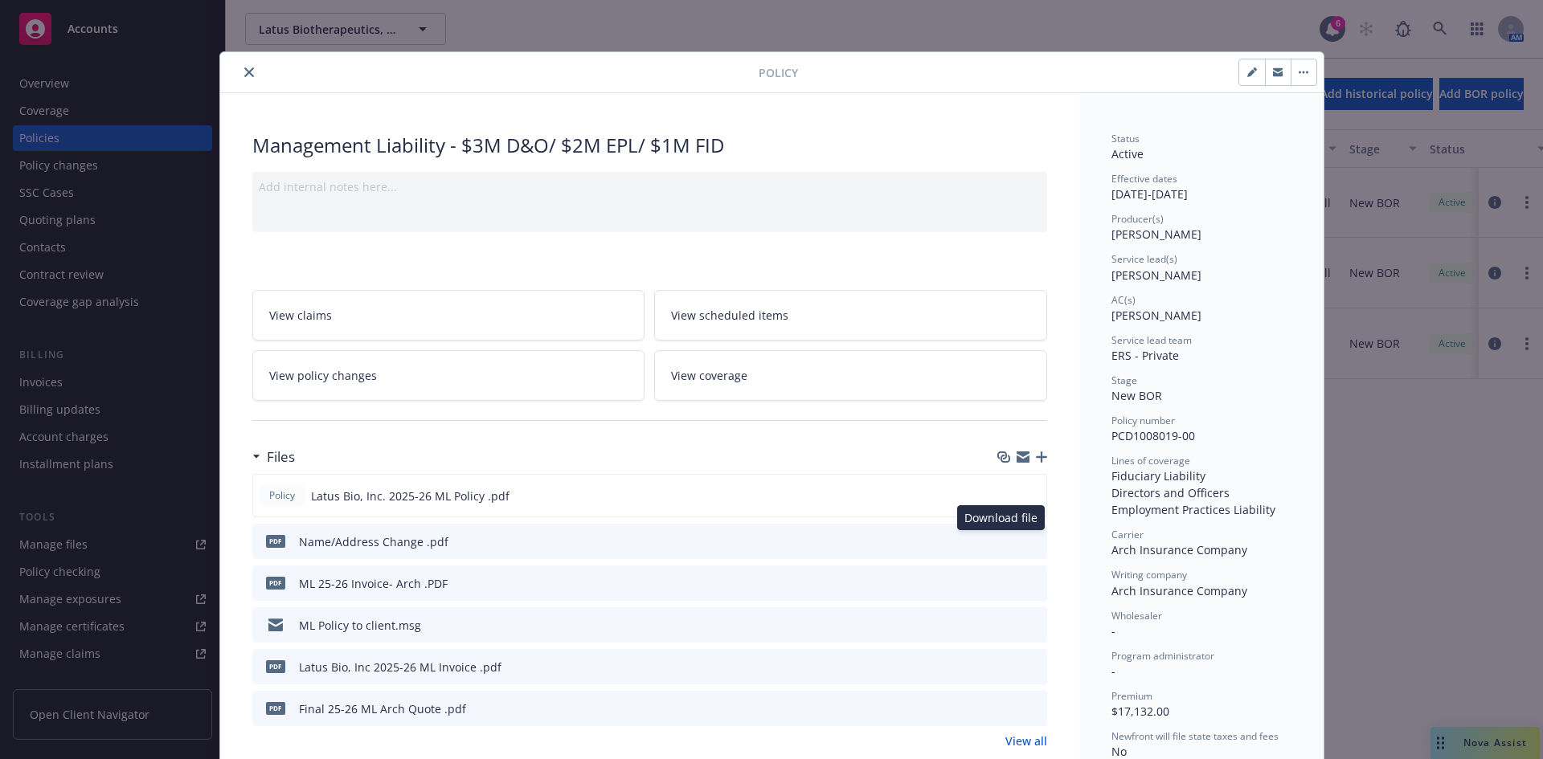
click at [1000, 541] on icon "download file" at bounding box center [1005, 539] width 10 height 10
